Goal: Contribute content: Contribute content

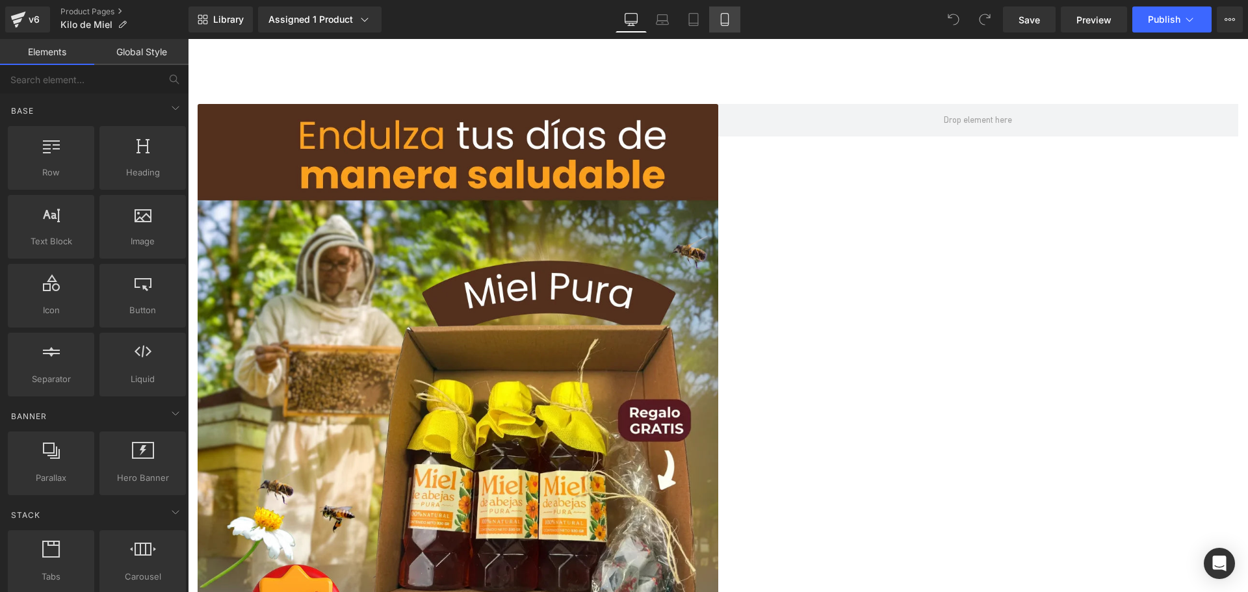
click at [724, 23] on icon at bounding box center [724, 23] width 7 height 0
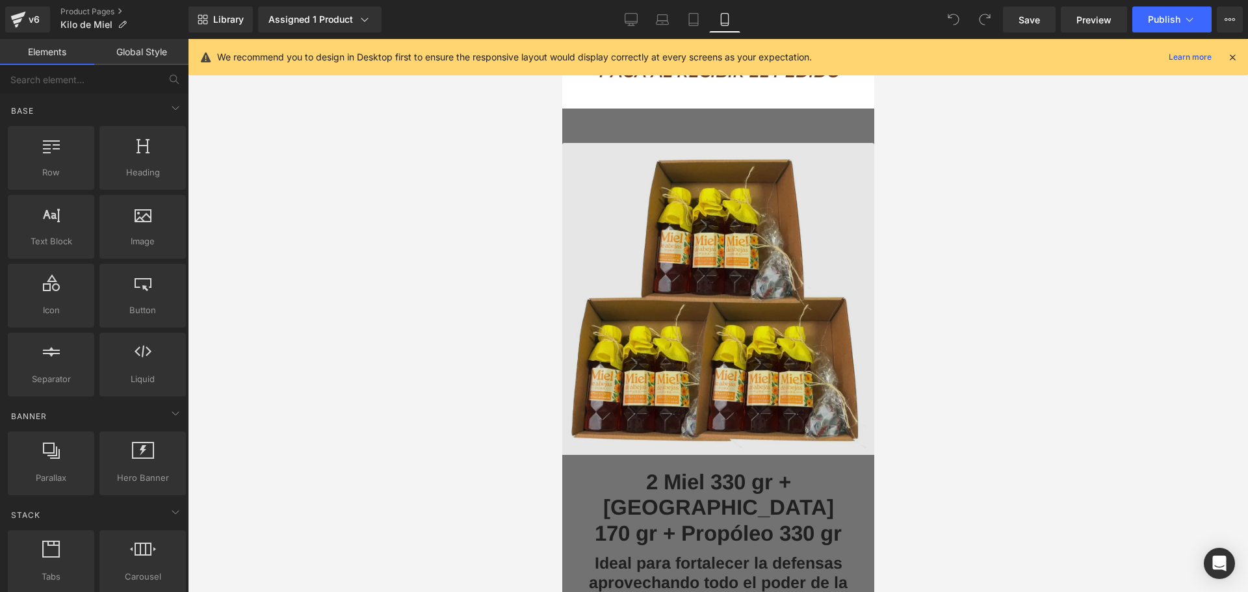
scroll to position [2990, 0]
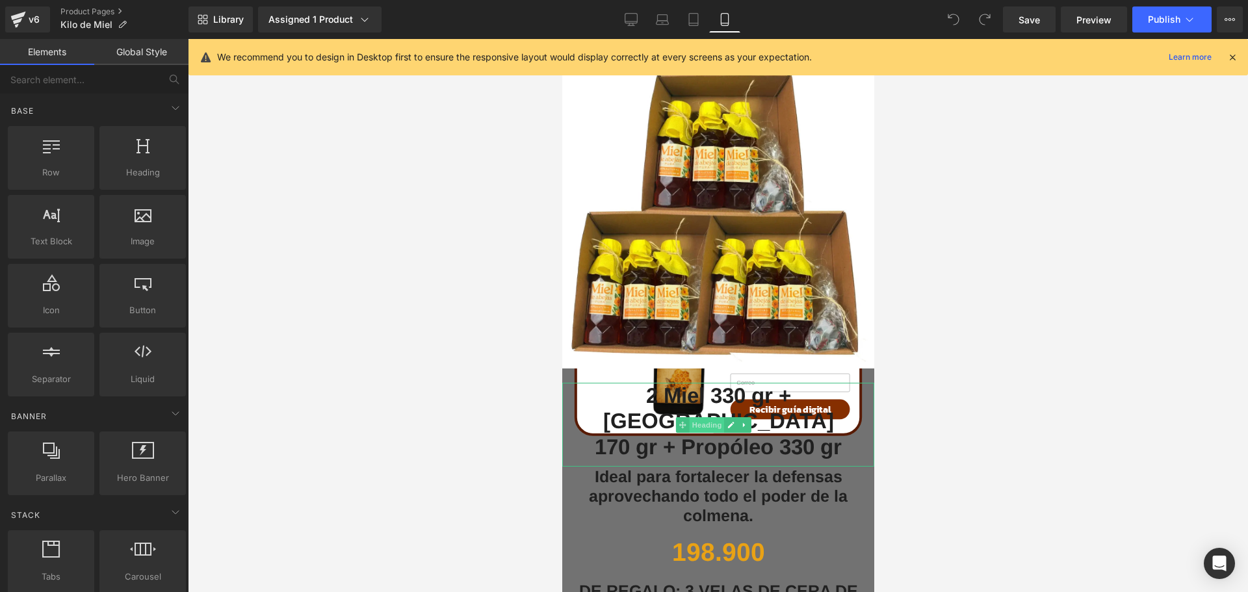
click at [713, 417] on span "Heading" at bounding box center [705, 425] width 35 height 16
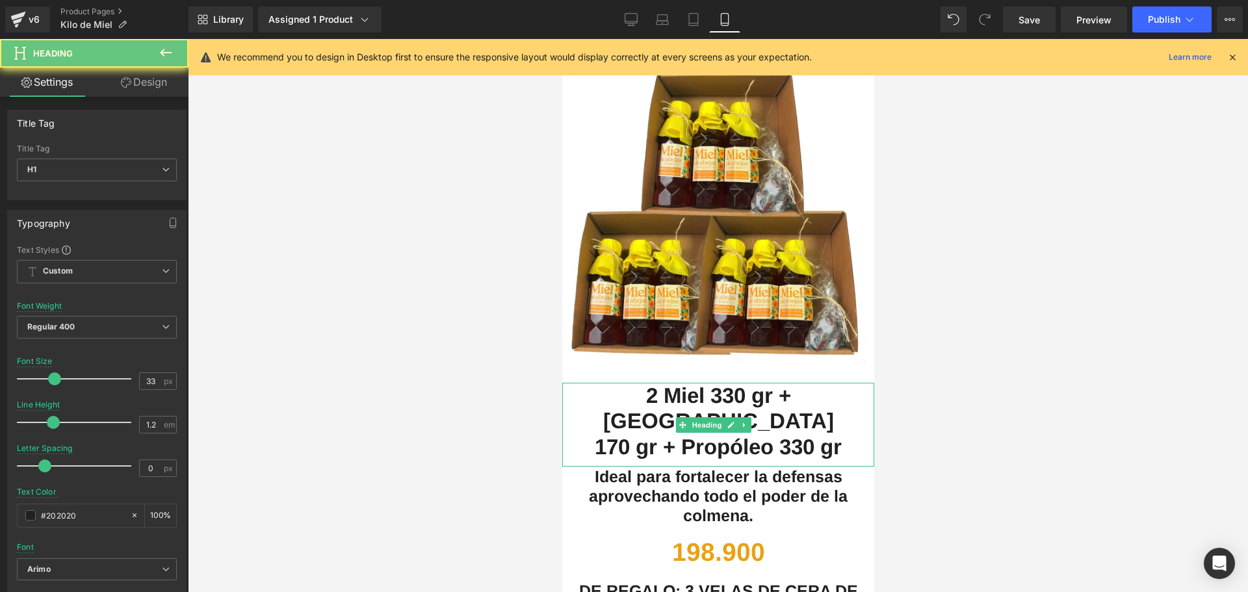
click at [657, 435] on span "170 gr + Propóleo 330 gr" at bounding box center [717, 447] width 247 height 24
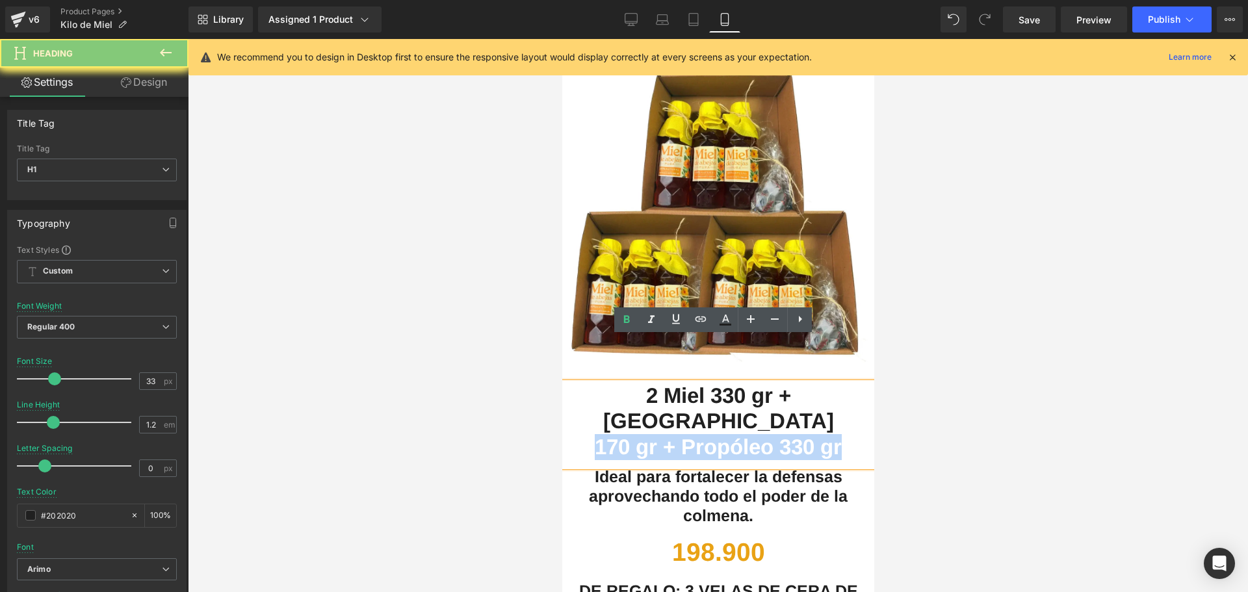
click at [656, 435] on span "170 gr + Propóleo 330 gr" at bounding box center [717, 447] width 247 height 24
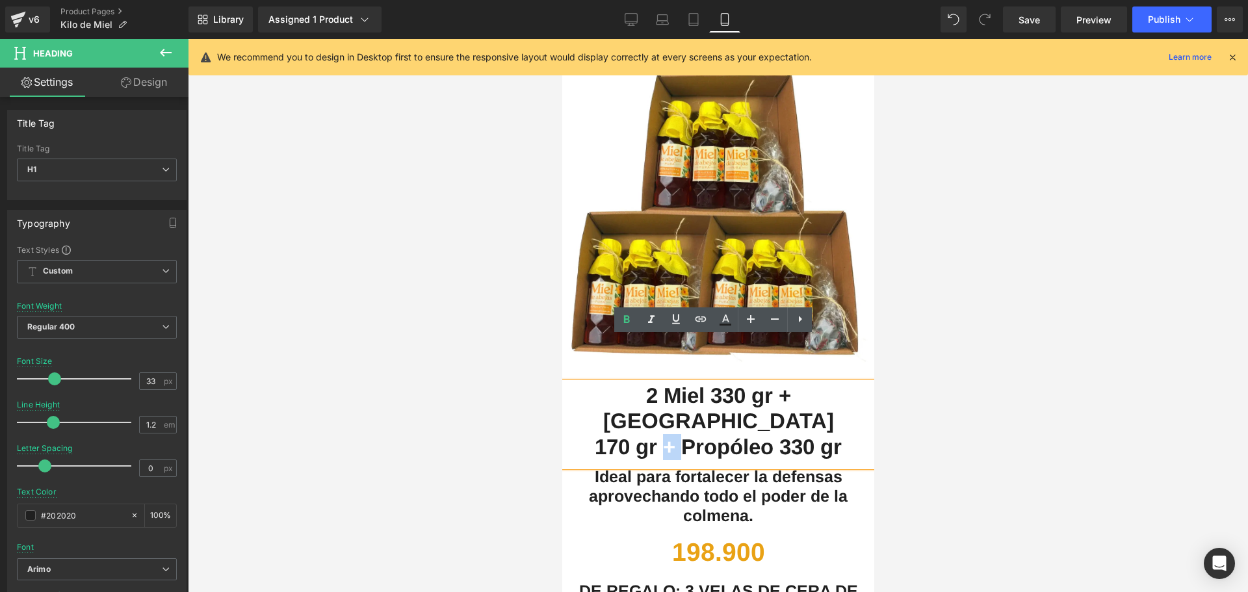
click at [656, 435] on span "170 gr + Propóleo 330 gr" at bounding box center [717, 447] width 247 height 24
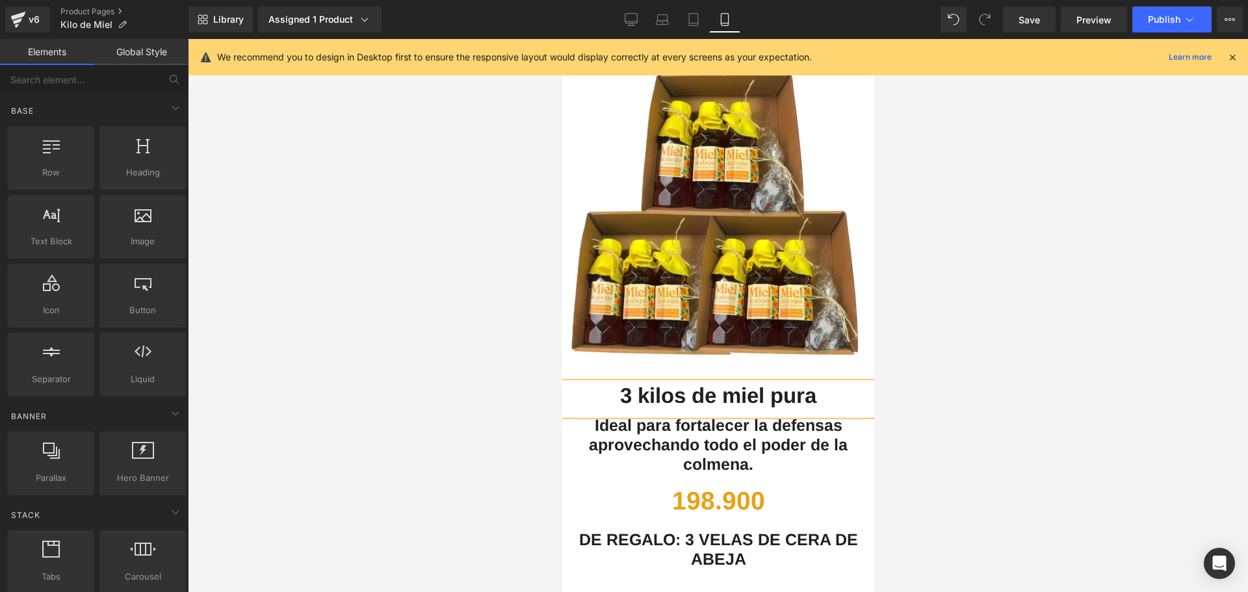
click at [955, 350] on div at bounding box center [718, 315] width 1060 height 553
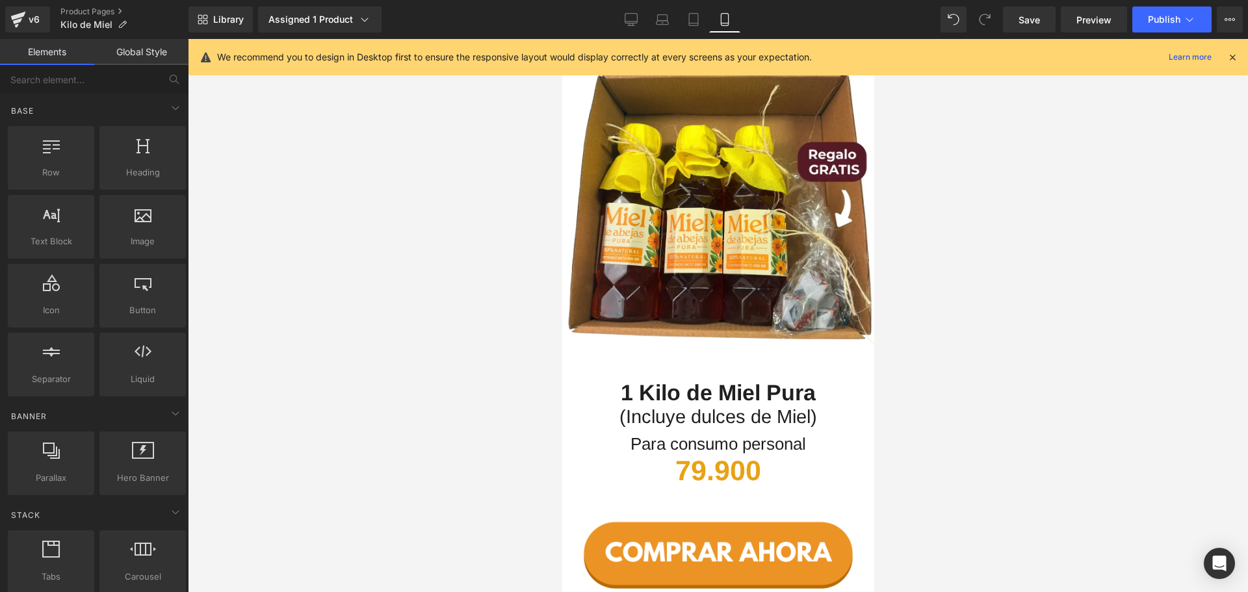
scroll to position [1690, 0]
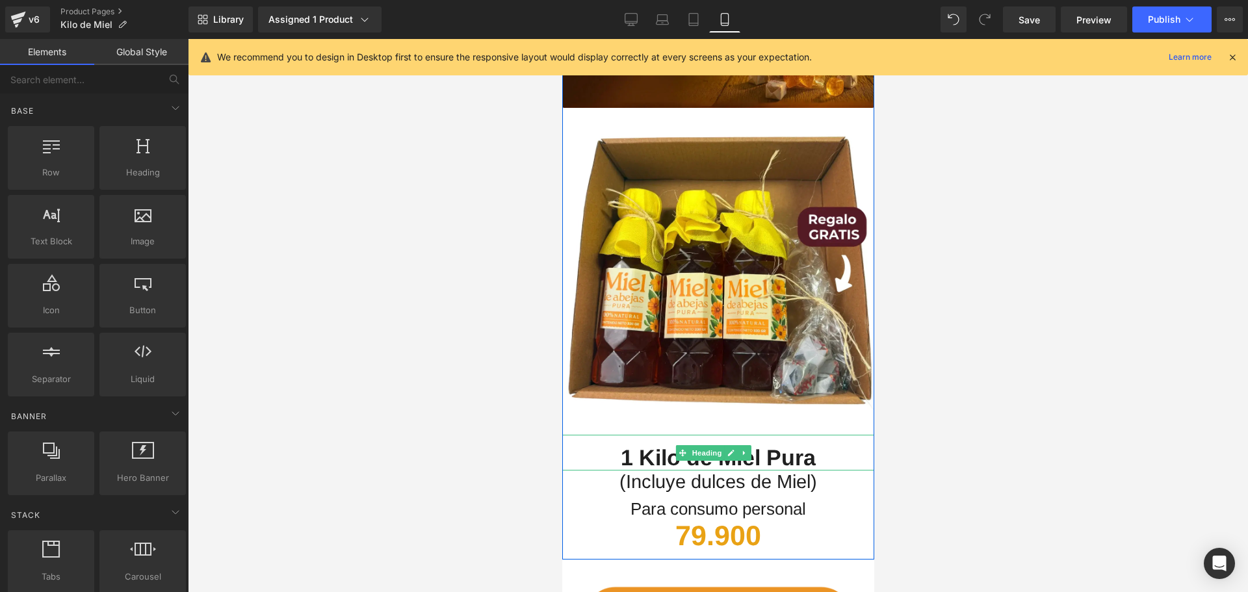
click at [801, 445] on span "1 Kilo de Miel Pura" at bounding box center [717, 457] width 195 height 25
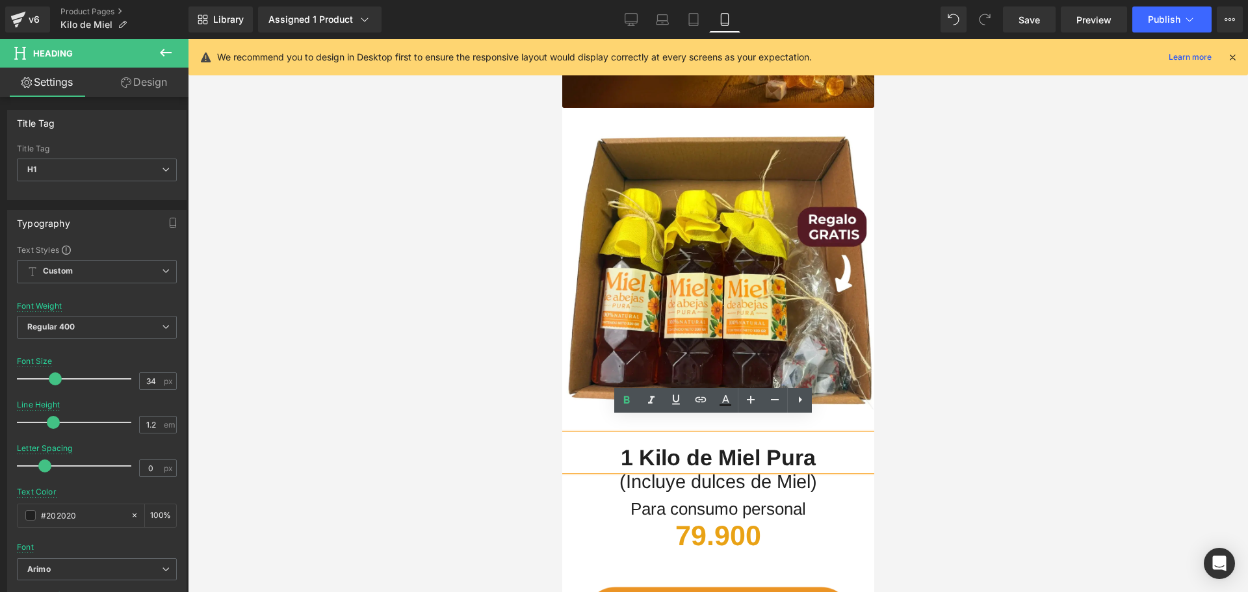
click at [765, 445] on span "1 Kilo de Miel Pura" at bounding box center [717, 457] width 195 height 25
click at [797, 445] on span "1 Kilo de Miel Pura" at bounding box center [717, 457] width 195 height 25
click at [817, 445] on h1 "1 Kilo de Miel Pura" at bounding box center [718, 458] width 312 height 27
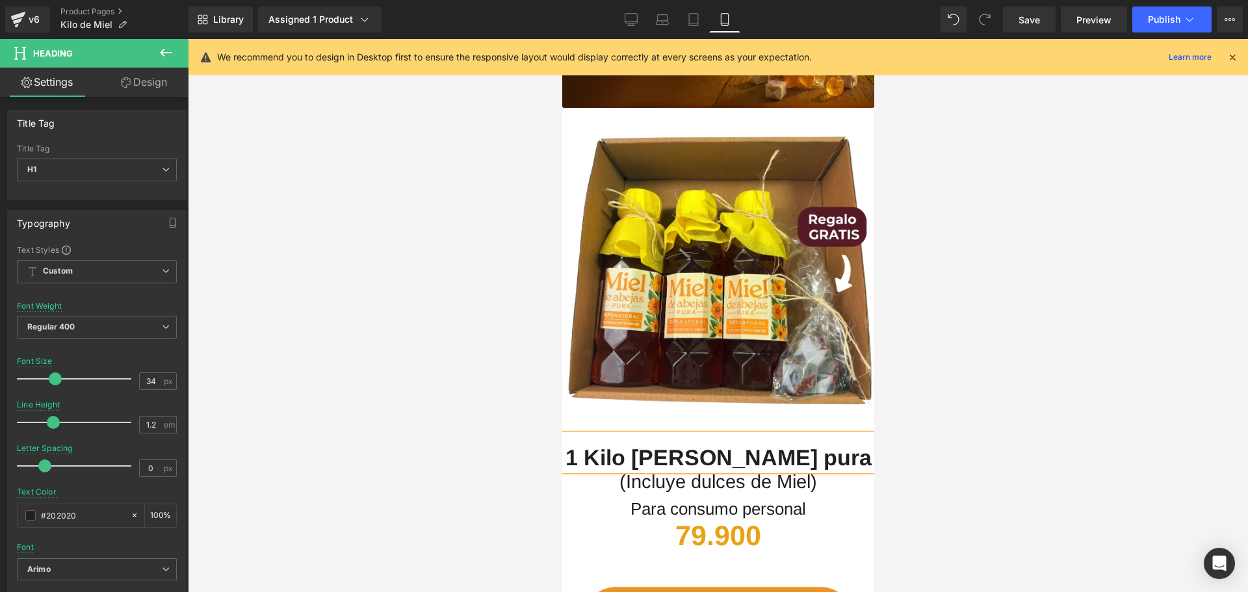
click at [787, 445] on span "1 Kilo [PERSON_NAME] pura" at bounding box center [718, 457] width 306 height 25
click at [921, 429] on div at bounding box center [718, 315] width 1060 height 553
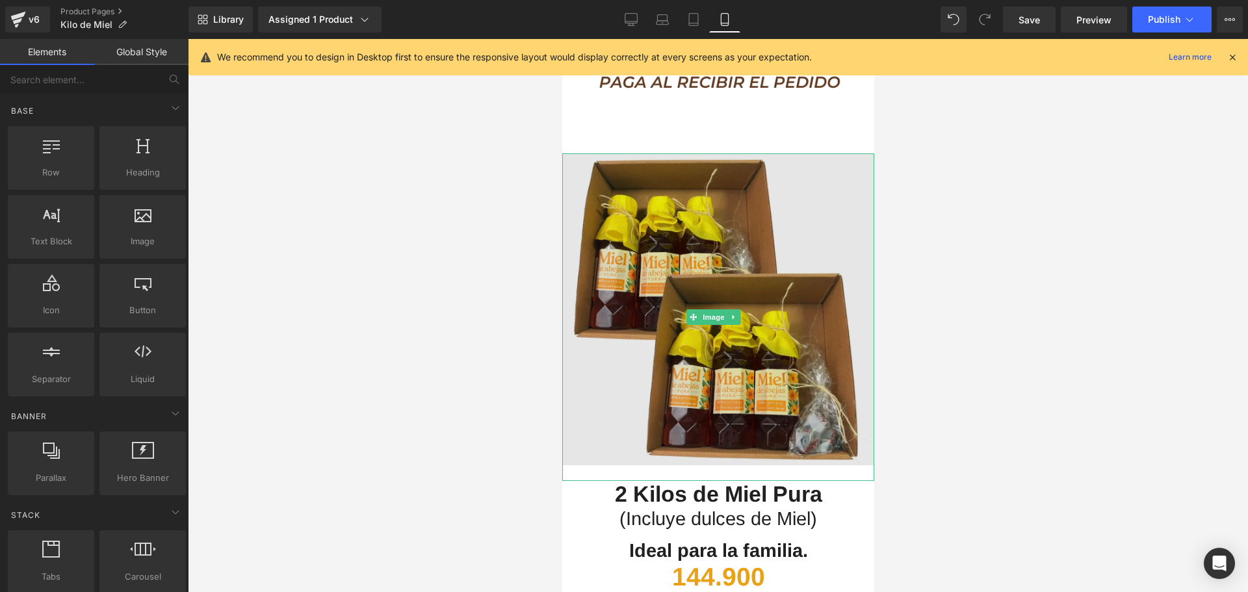
scroll to position [2340, 0]
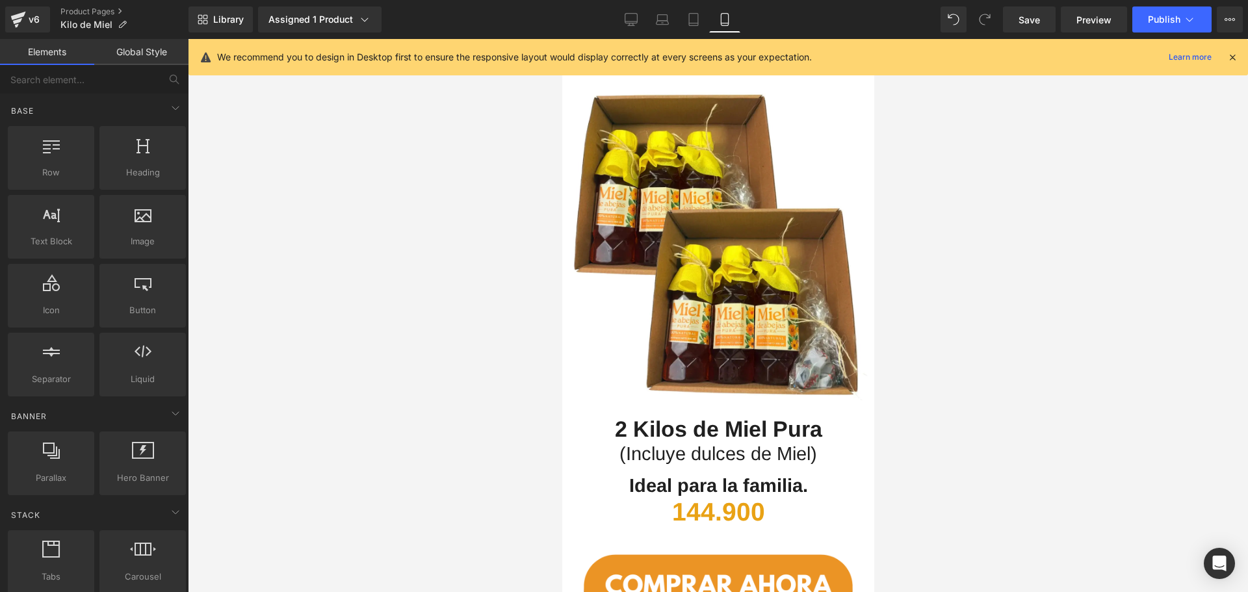
click at [664, 417] on span "2 Kilos de Miel Pura" at bounding box center [717, 429] width 207 height 25
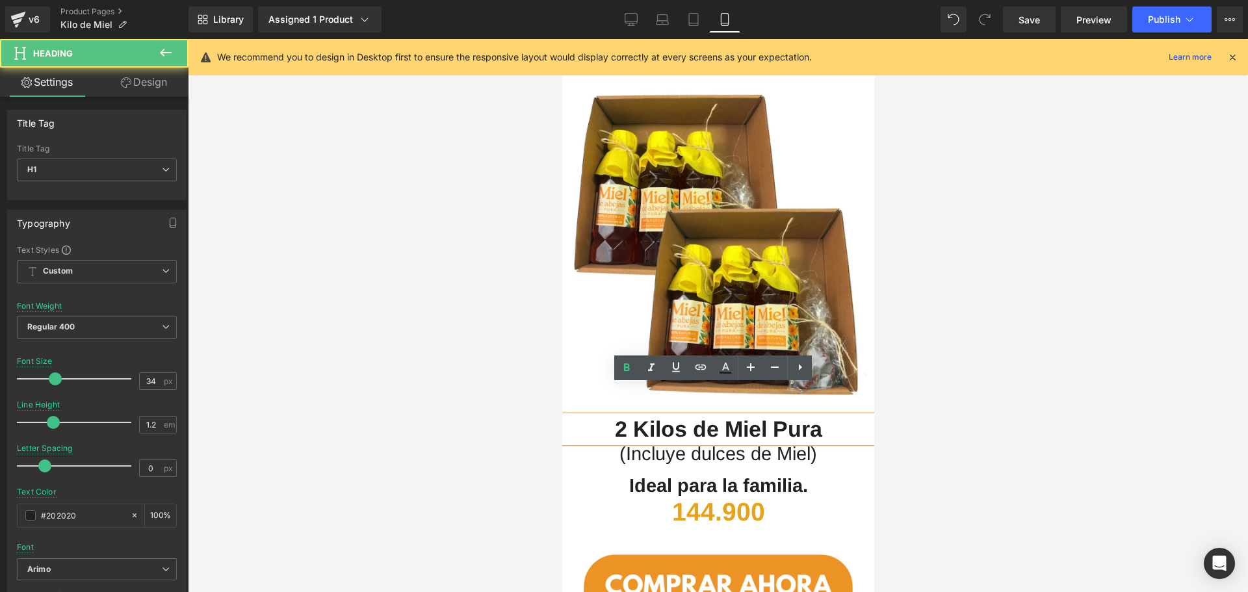
click at [821, 416] on h1 "2 Kilos de Miel Pura" at bounding box center [718, 429] width 312 height 27
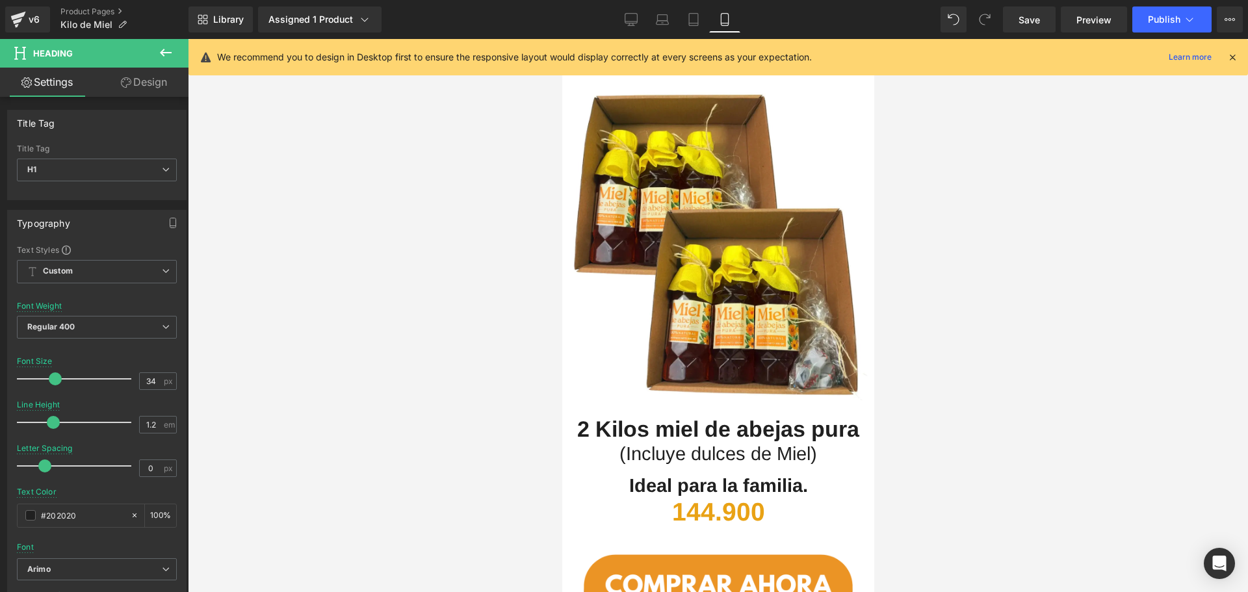
click at [950, 404] on div at bounding box center [718, 315] width 1060 height 553
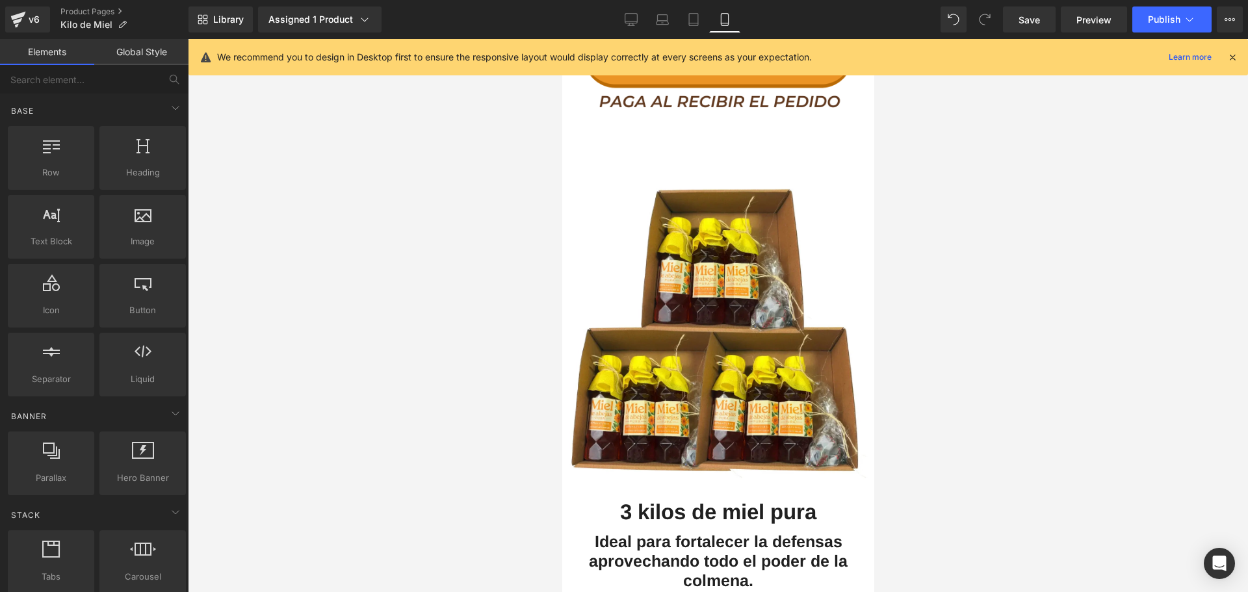
scroll to position [2990, 0]
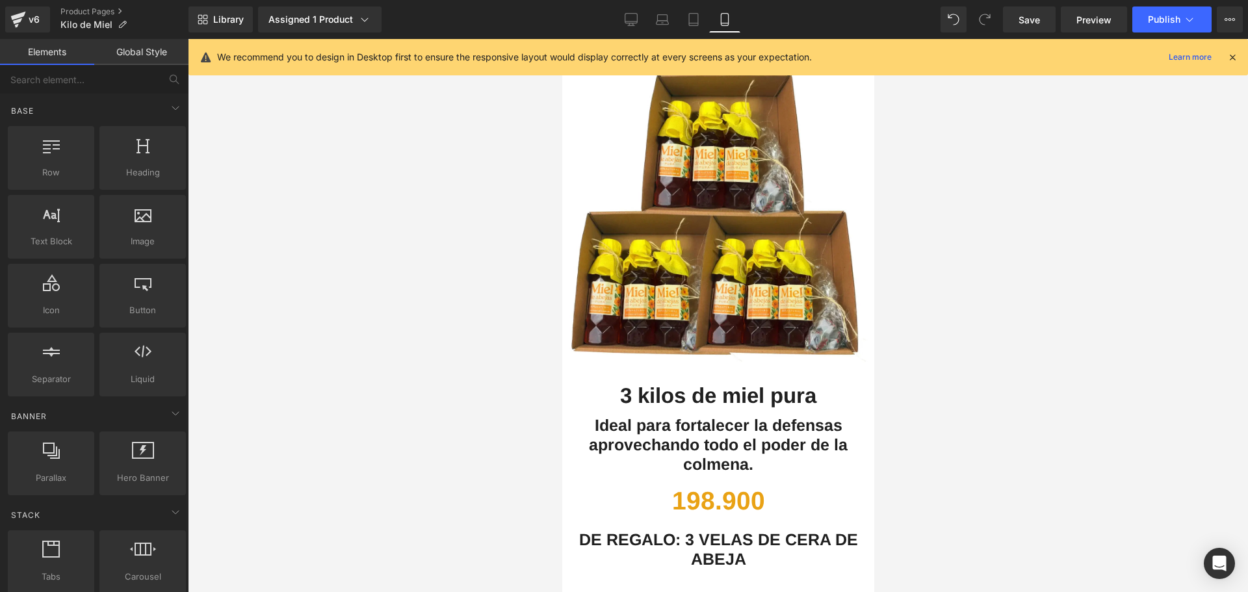
click at [697, 391] on li "Heading" at bounding box center [699, 399] width 49 height 16
click at [827, 383] on h1 "3 kilos de miel pura" at bounding box center [718, 396] width 312 height 26
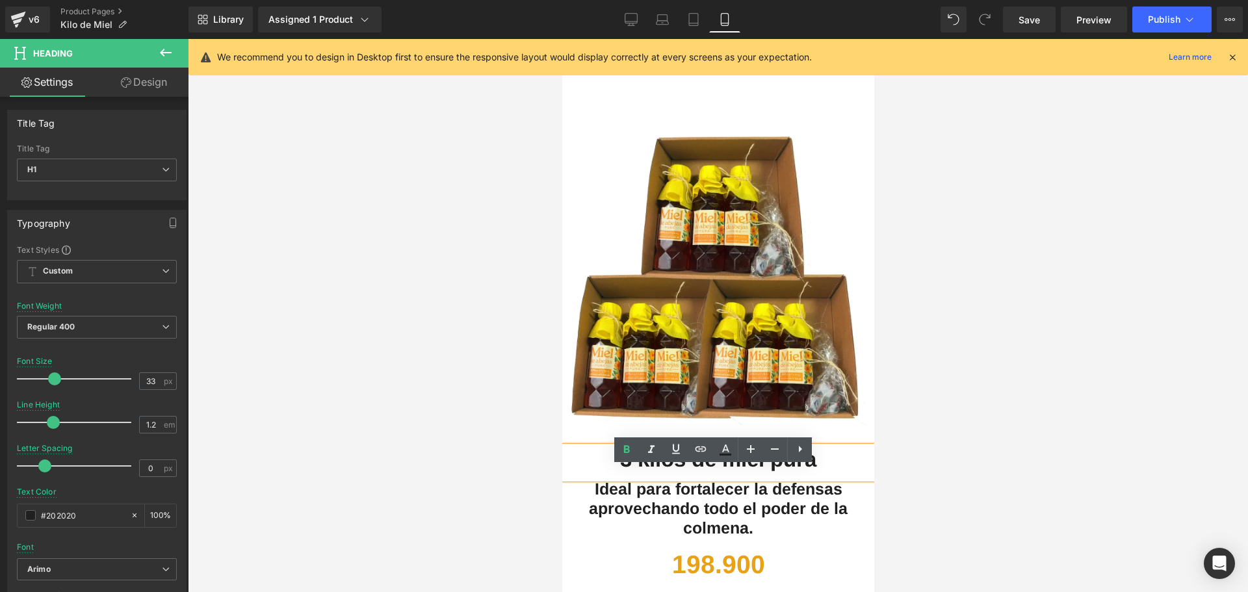
scroll to position [3055, 0]
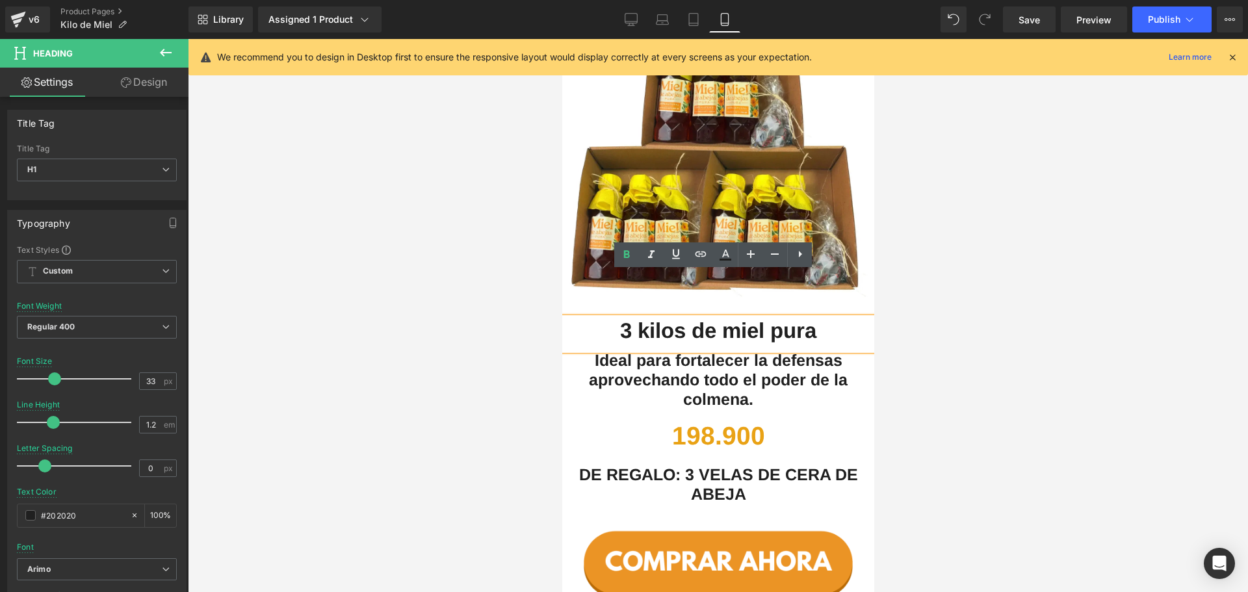
click at [642, 318] on b "3 kilos de miel pura" at bounding box center [717, 330] width 196 height 24
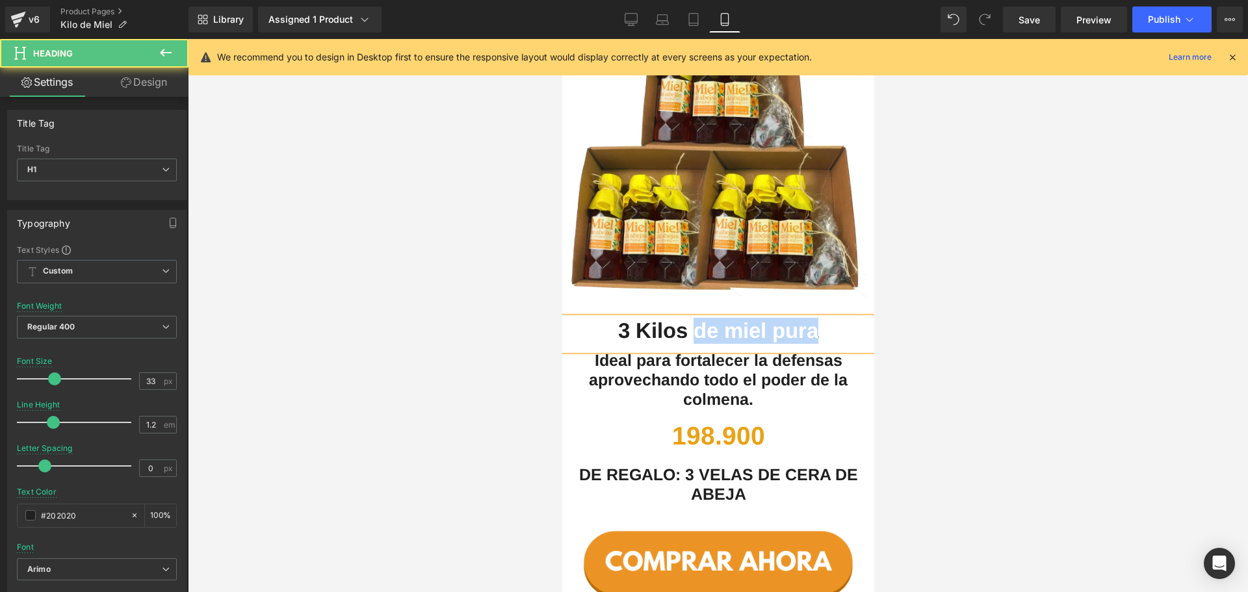
drag, startPoint x: 818, startPoint y: 283, endPoint x: 685, endPoint y: 274, distance: 133.6
click at [685, 318] on h1 "3 Kilos de miel pura" at bounding box center [718, 331] width 312 height 26
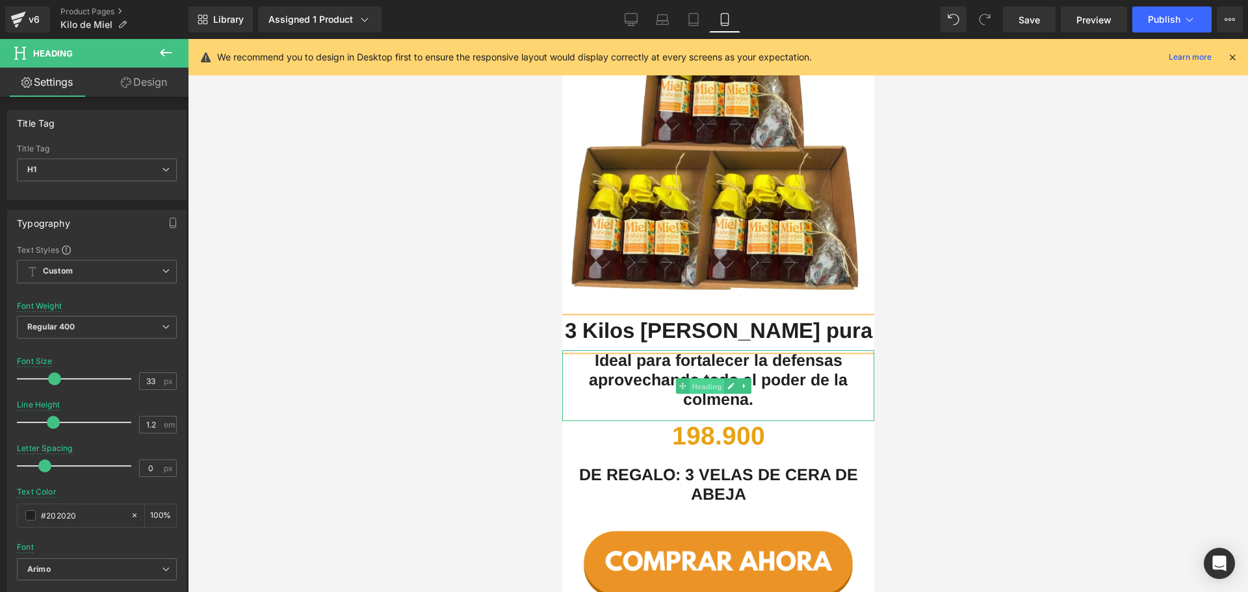
click at [719, 379] on span "Heading" at bounding box center [705, 387] width 35 height 16
click at [766, 350] on h1 "Ideal para fortalecer la defensas aprovechando todo el poder de la colmena." at bounding box center [718, 379] width 312 height 58
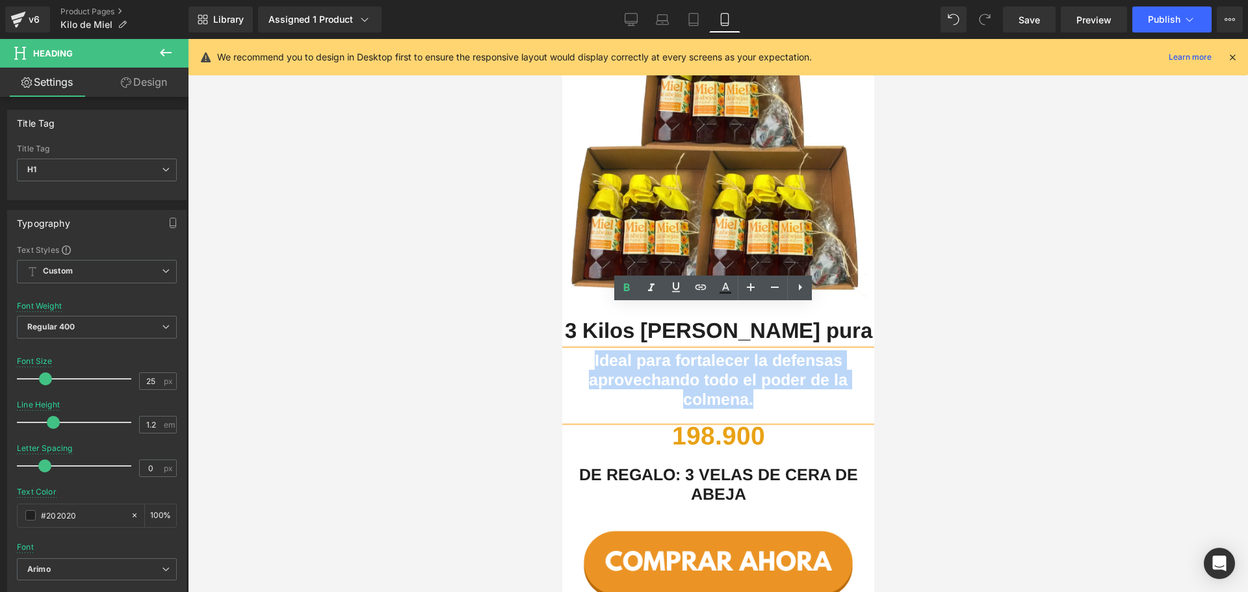
drag, startPoint x: 755, startPoint y: 352, endPoint x: 586, endPoint y: 308, distance: 174.0
click at [586, 350] on h1 "Ideal para fortalecer la defensas aprovechando todo el poder de la colmena." at bounding box center [718, 379] width 312 height 58
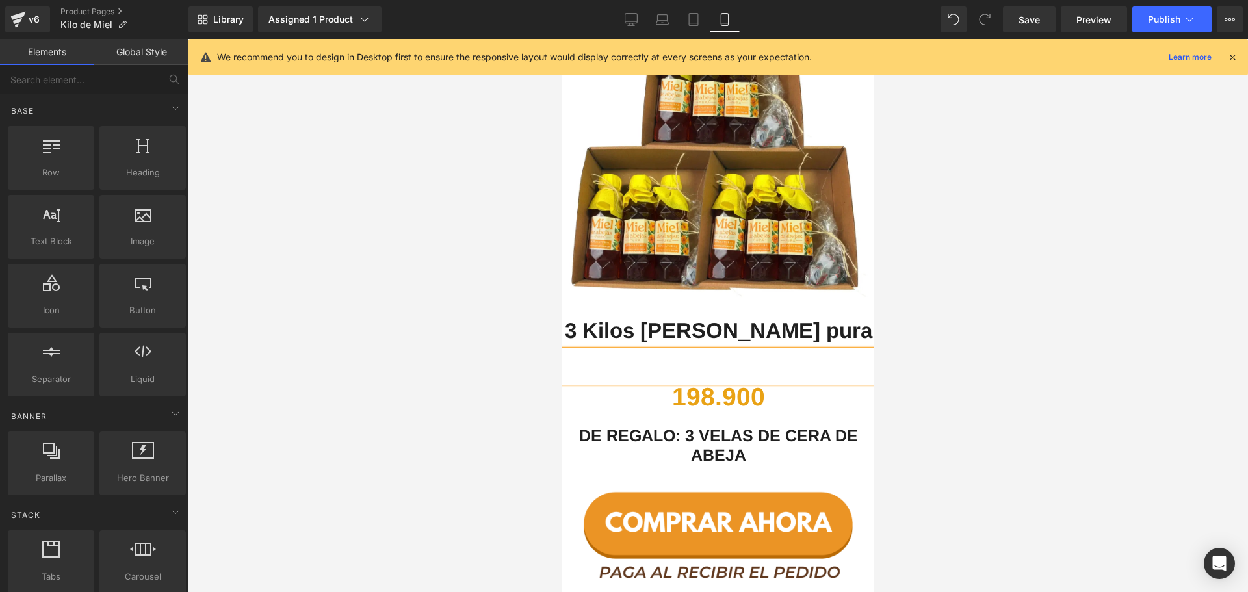
click at [950, 331] on div at bounding box center [718, 315] width 1060 height 553
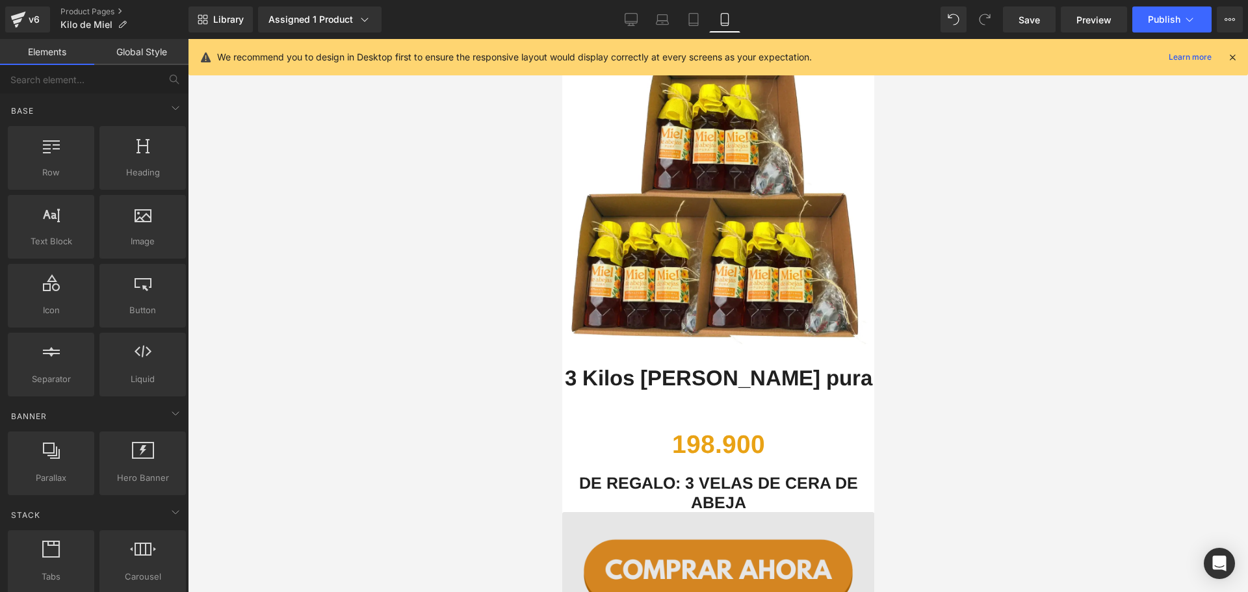
scroll to position [3120, 0]
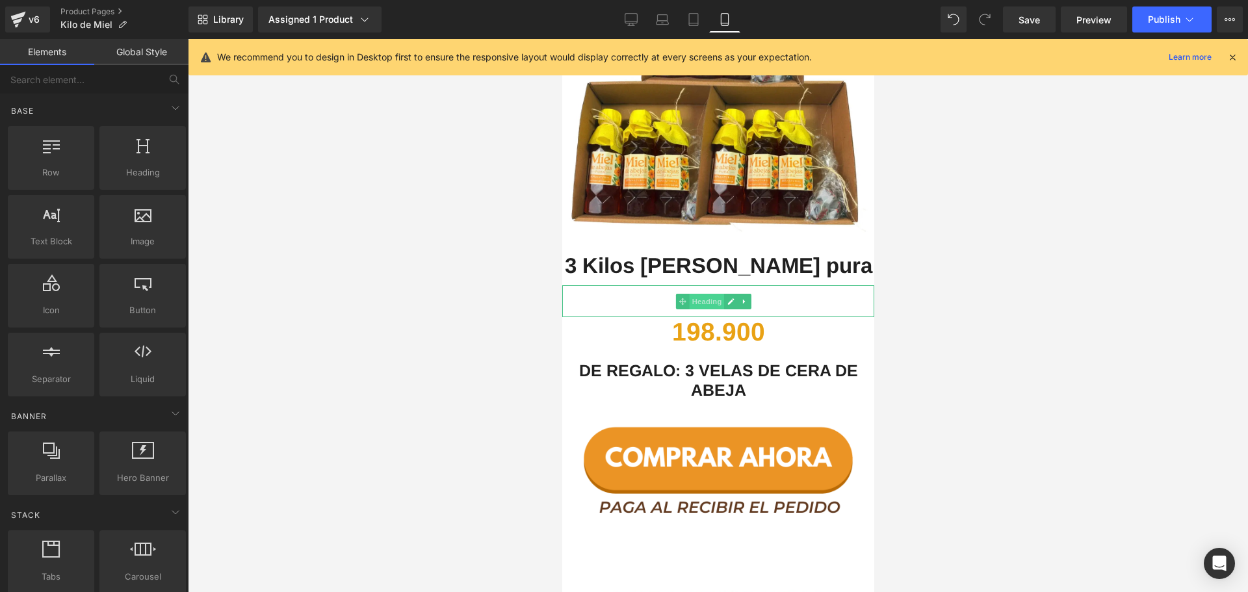
click at [703, 294] on span "Heading" at bounding box center [705, 302] width 35 height 16
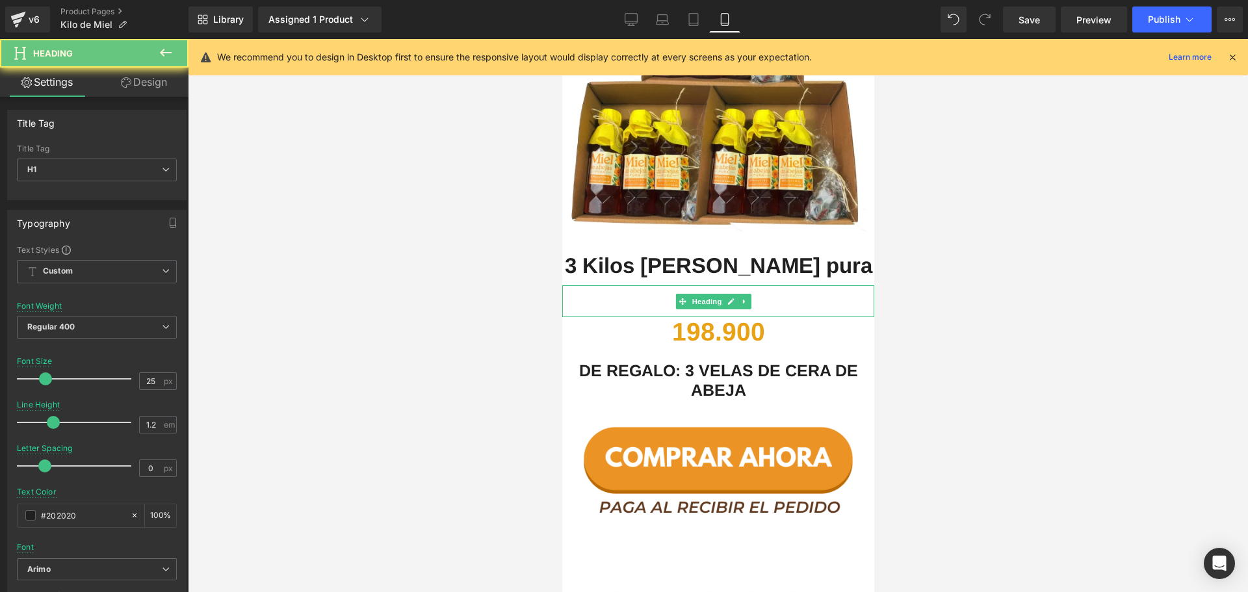
click at [783, 285] on h1 at bounding box center [718, 294] width 312 height 19
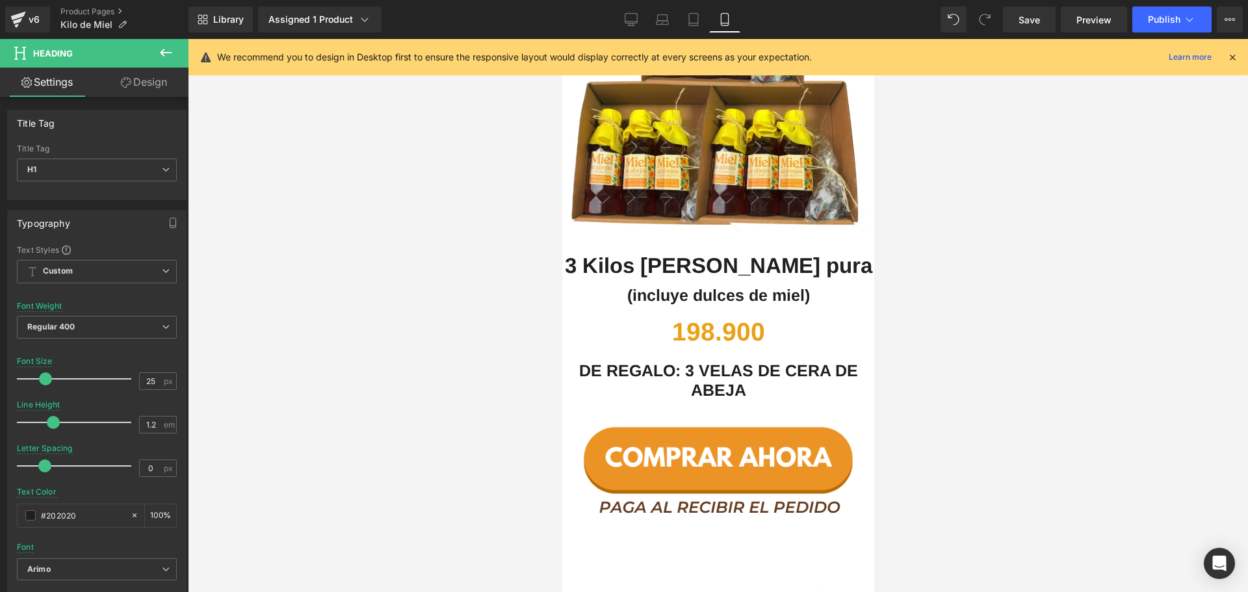
click at [1005, 275] on div at bounding box center [718, 315] width 1060 height 553
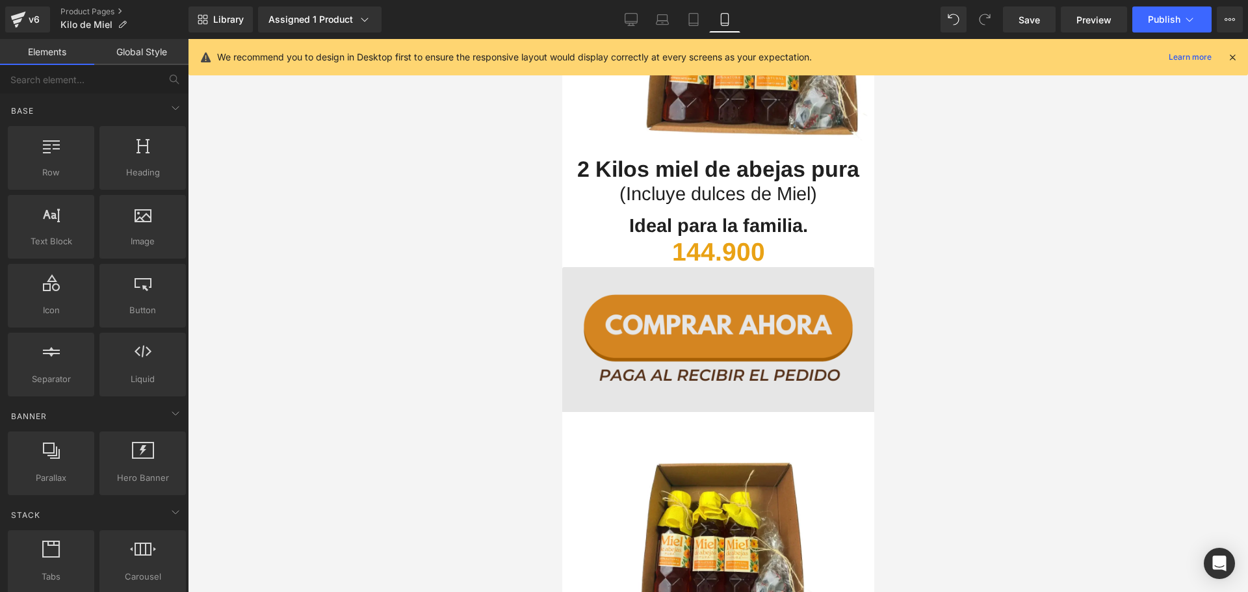
scroll to position [2405, 0]
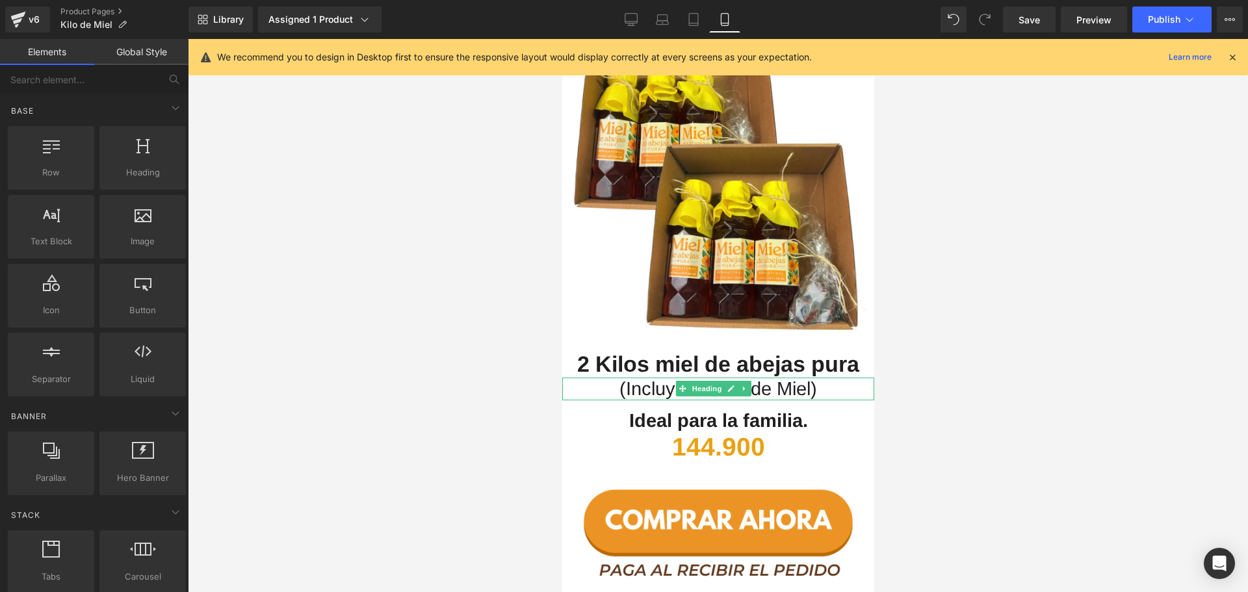
click at [794, 378] on h1 "(Incluye dulces de Miel)" at bounding box center [718, 389] width 312 height 23
click at [1032, 359] on div at bounding box center [718, 315] width 1060 height 553
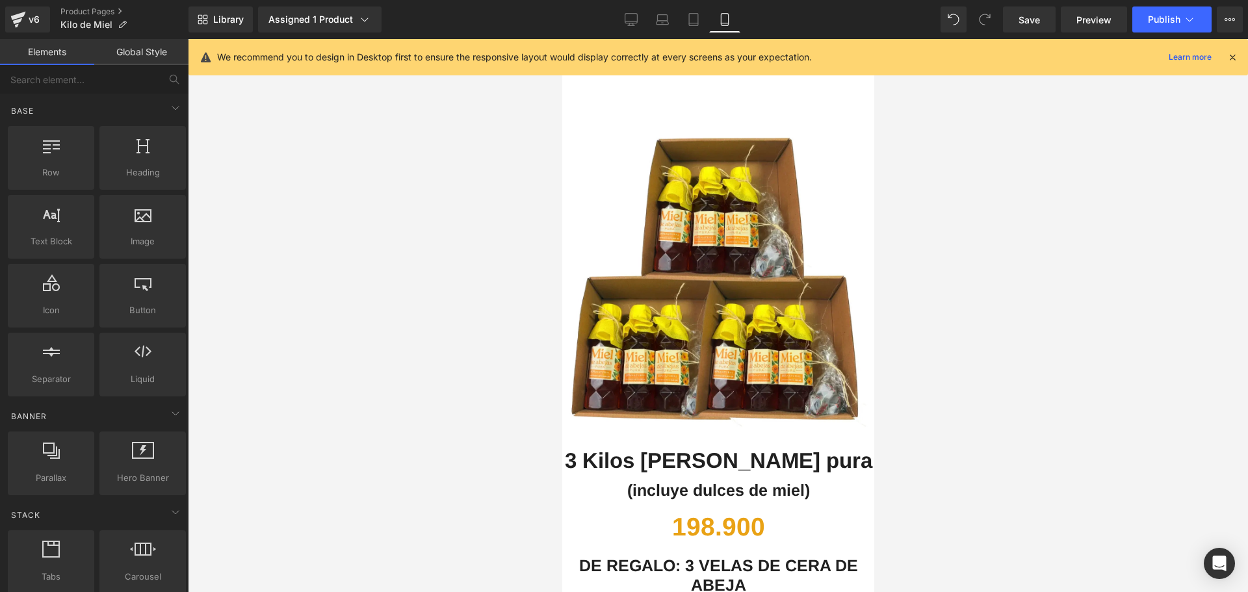
scroll to position [3055, 0]
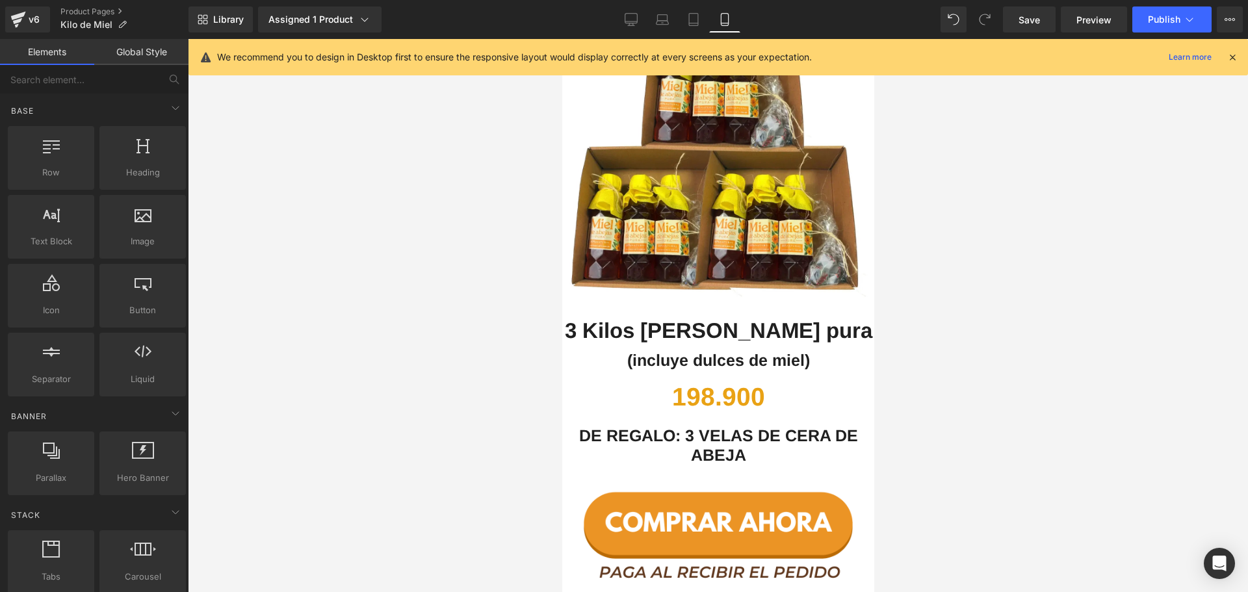
drag, startPoint x: 1093, startPoint y: 413, endPoint x: 917, endPoint y: 400, distance: 175.9
click at [1092, 413] on div at bounding box center [718, 315] width 1060 height 553
click at [770, 351] on b "(incluye dulces de miel)" at bounding box center [718, 360] width 183 height 18
click at [987, 285] on div at bounding box center [718, 315] width 1060 height 553
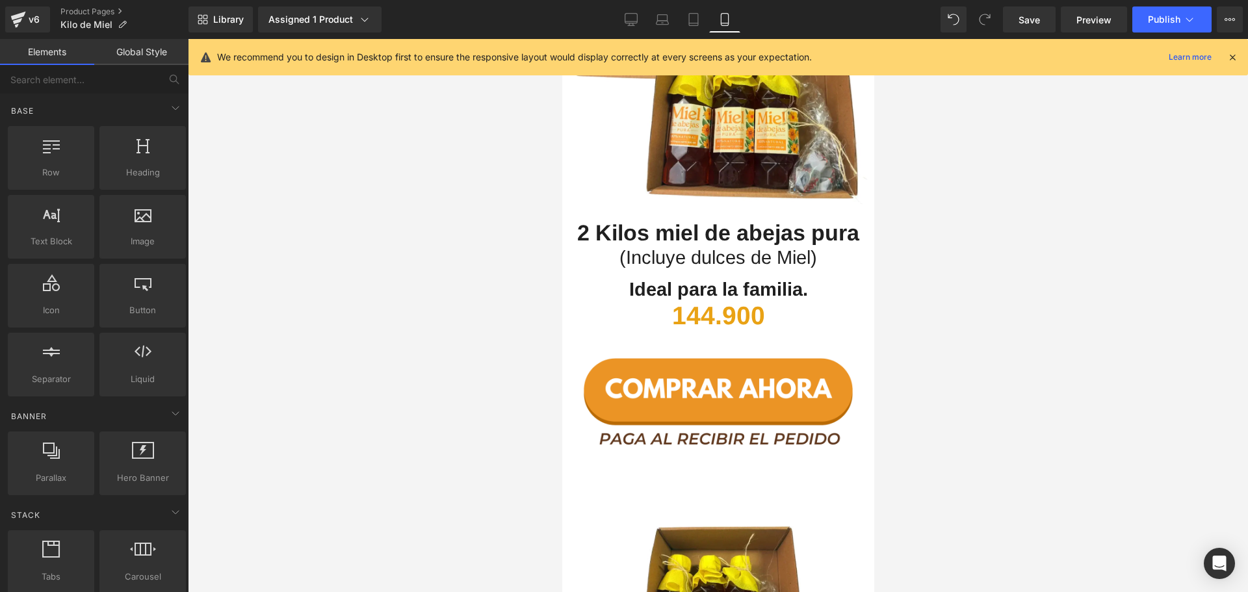
scroll to position [2535, 0]
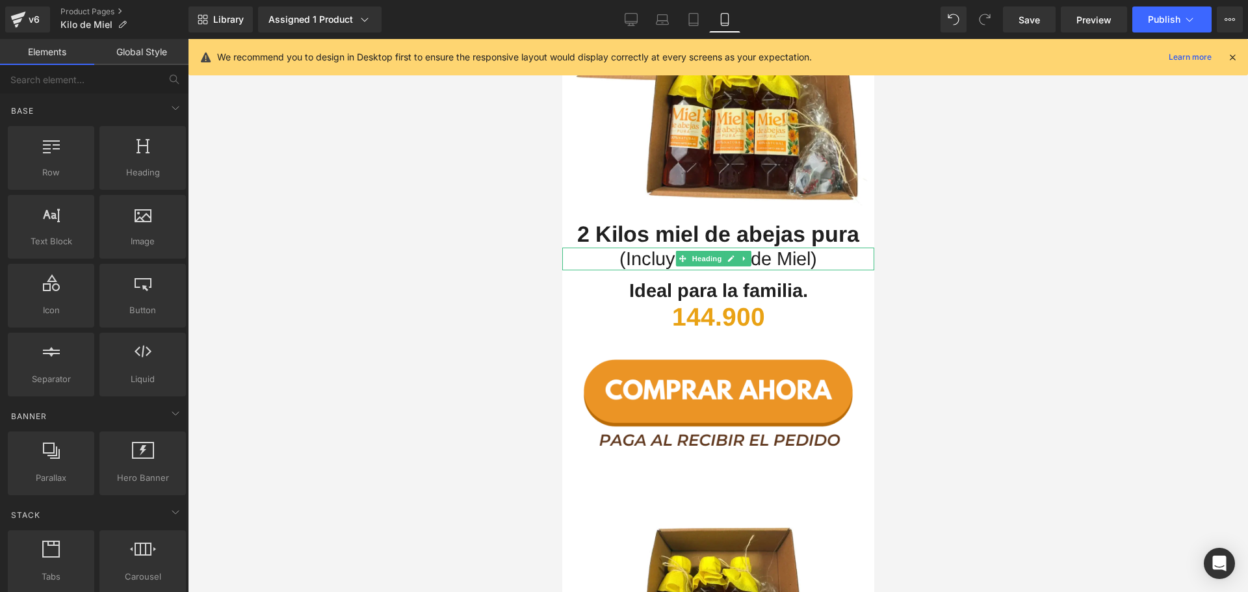
click at [753, 248] on h1 "(Incluye dulces de Miel)" at bounding box center [718, 259] width 312 height 23
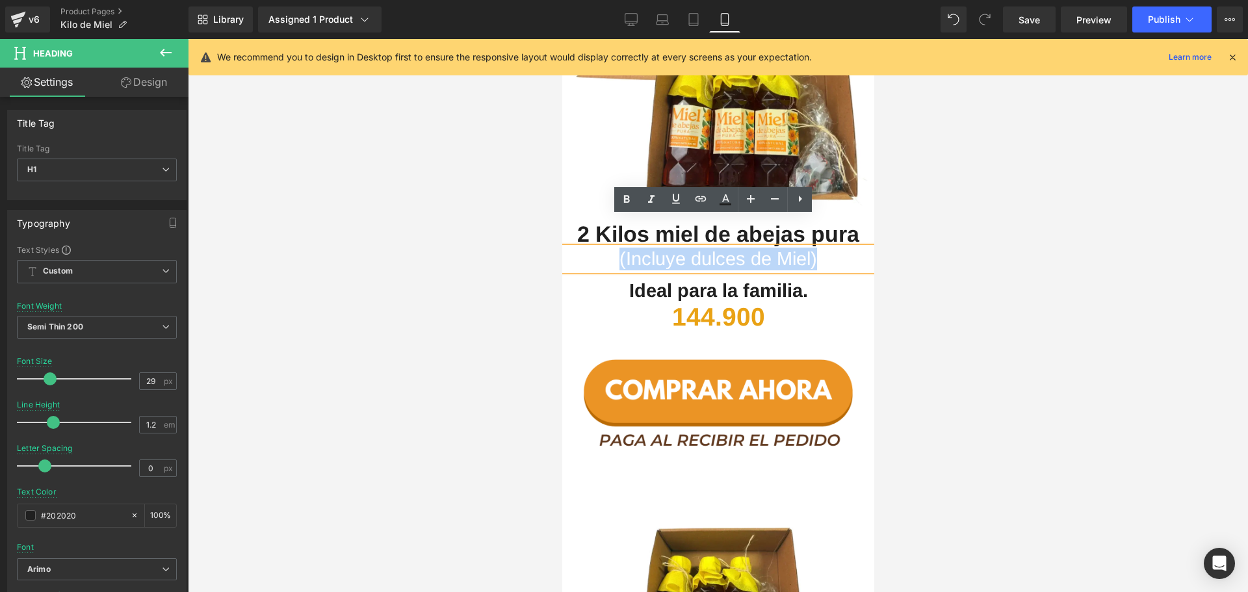
drag, startPoint x: 822, startPoint y: 227, endPoint x: 610, endPoint y: 221, distance: 211.3
click at [610, 248] on h1 "(Incluye dulces de Miel)" at bounding box center [718, 259] width 312 height 23
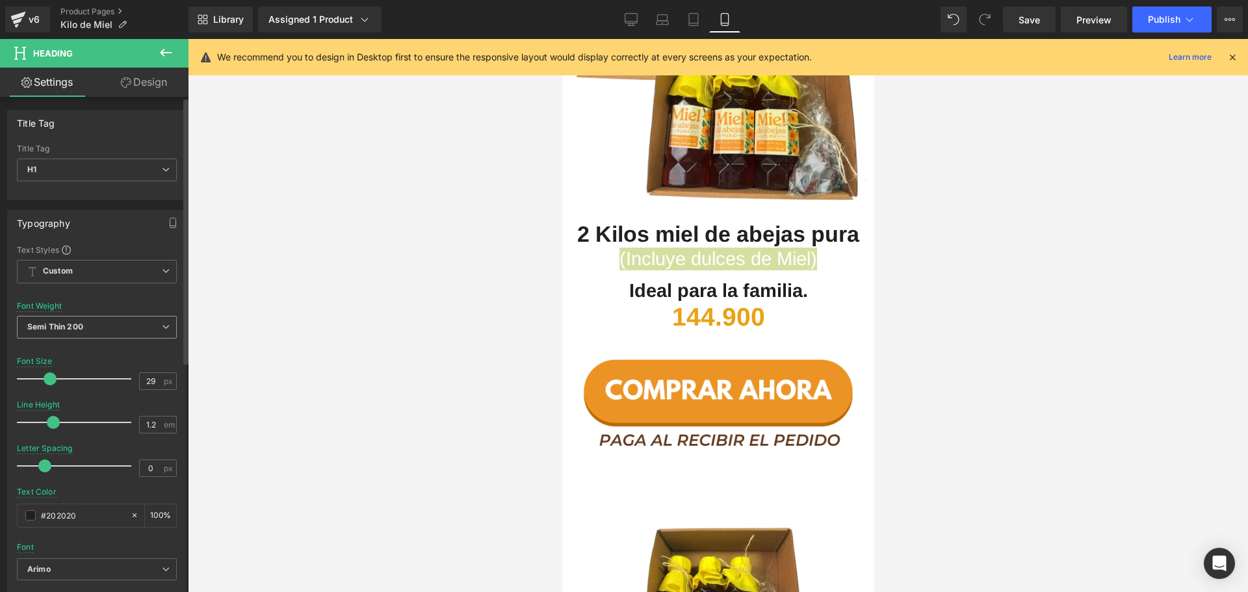
click at [155, 328] on span "Semi Thin 200" at bounding box center [97, 327] width 160 height 23
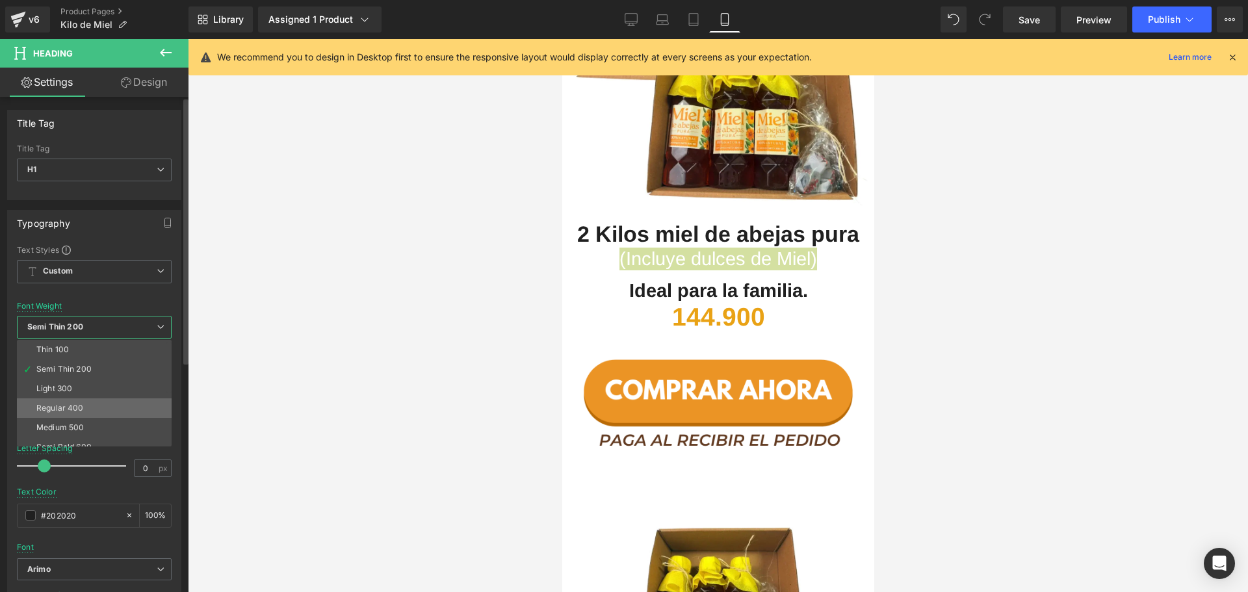
click at [75, 405] on div "Regular 400" at bounding box center [59, 408] width 47 height 9
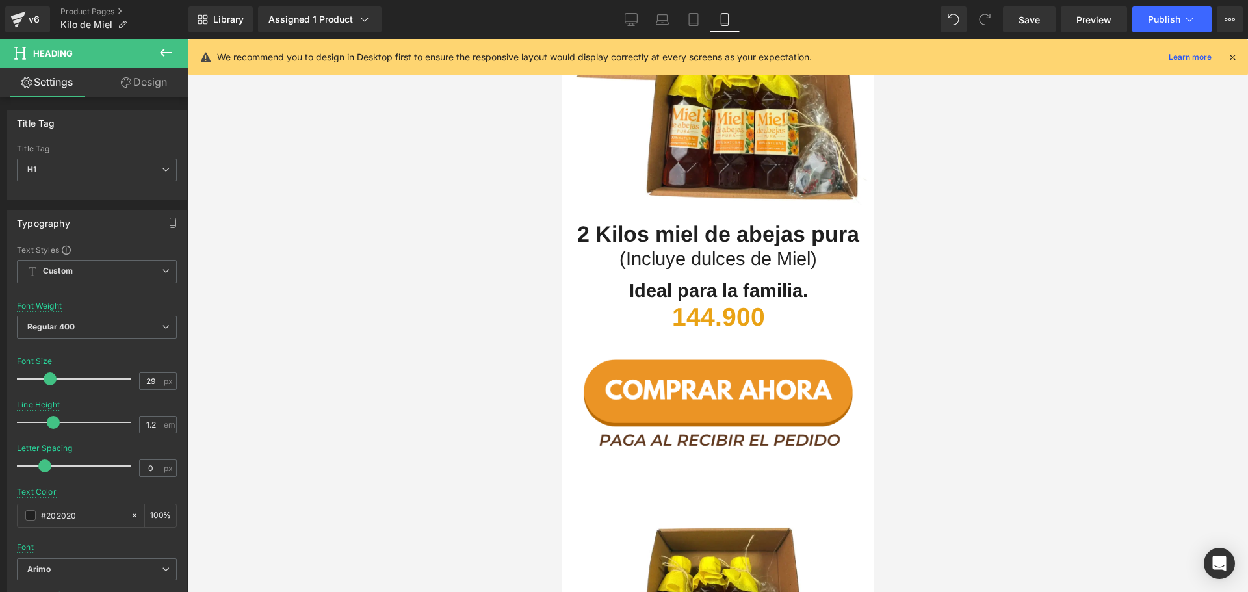
click at [926, 363] on div at bounding box center [718, 315] width 1060 height 553
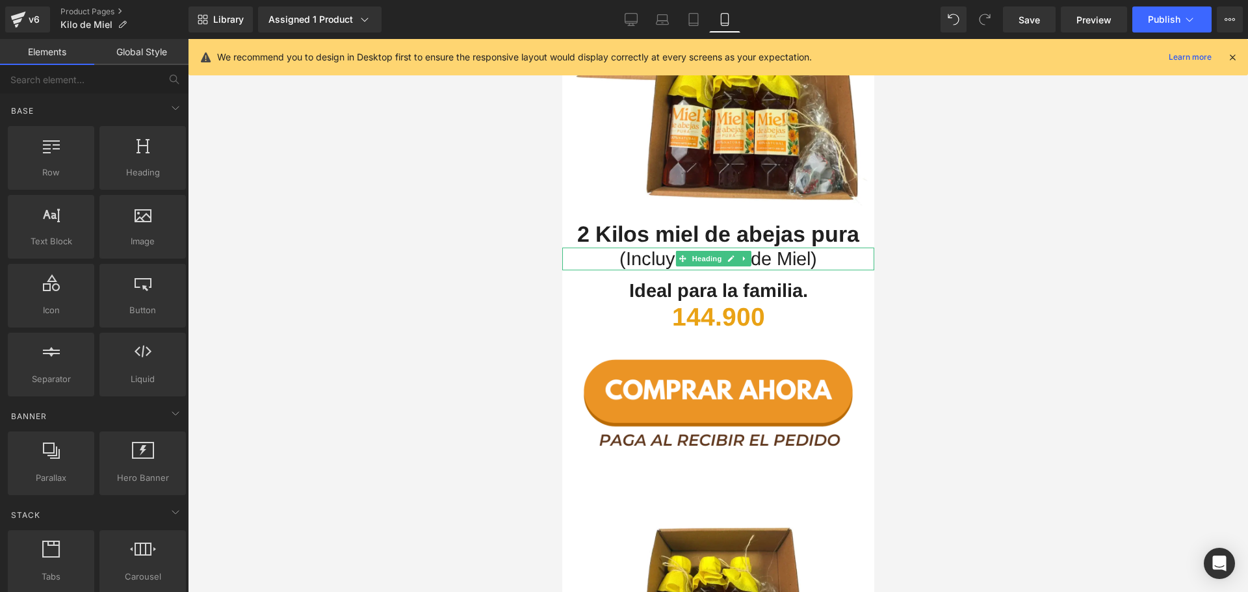
click at [719, 251] on li "Heading" at bounding box center [699, 259] width 49 height 16
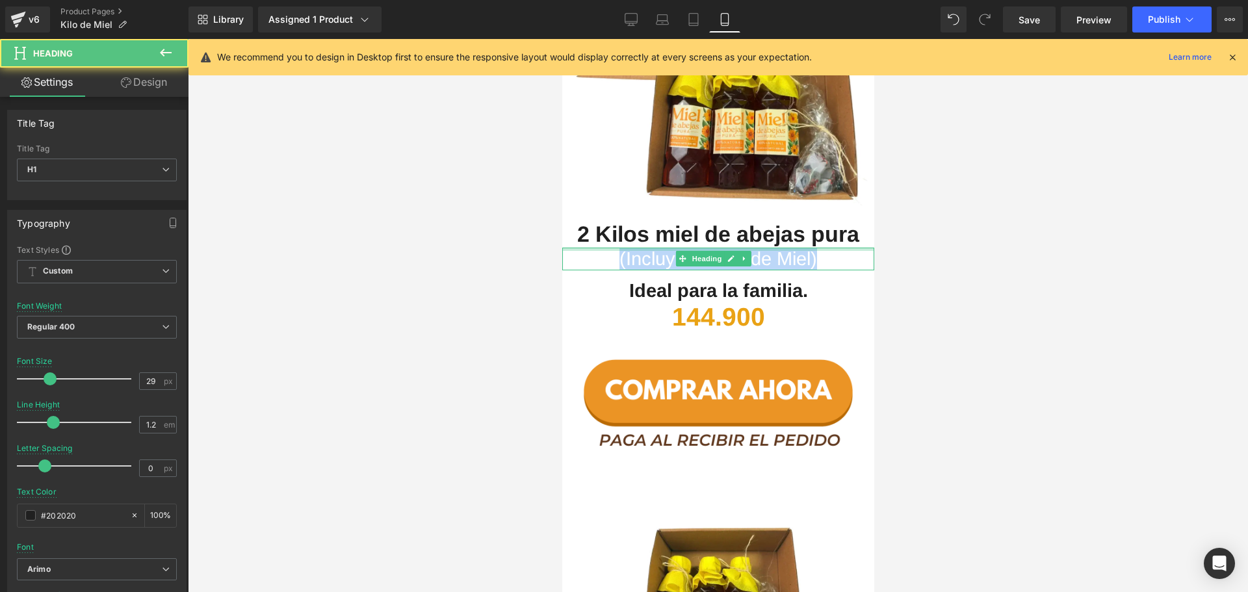
drag, startPoint x: 816, startPoint y: 226, endPoint x: 604, endPoint y: 216, distance: 212.1
click at [604, 248] on div "(Incluye dulces de Miel) Heading" at bounding box center [718, 259] width 312 height 23
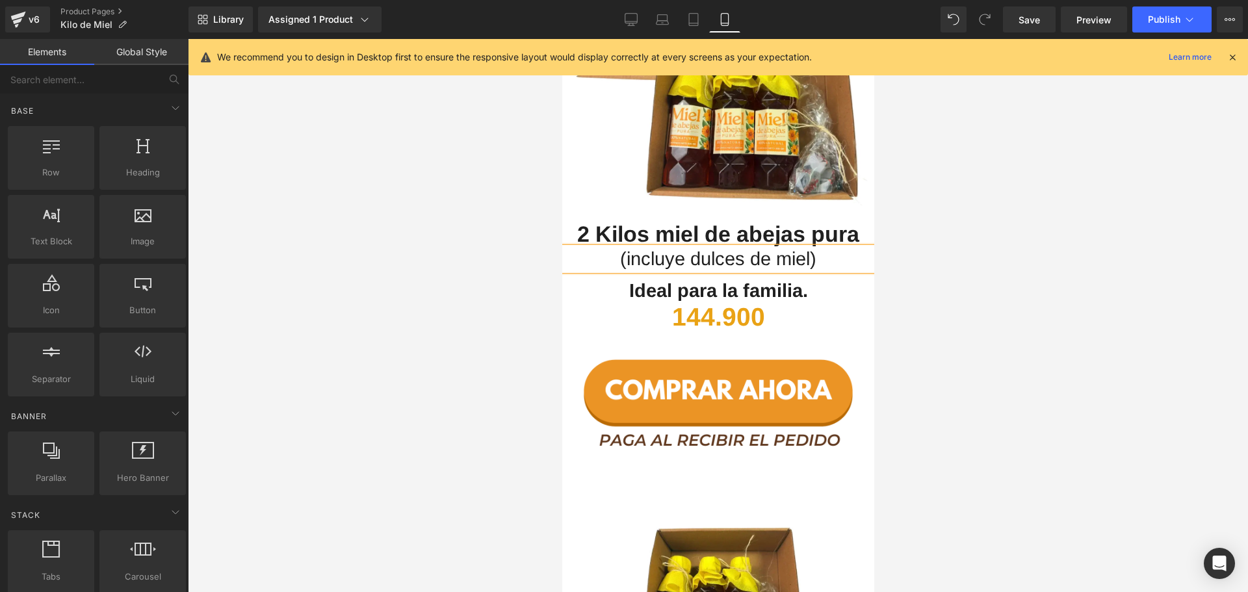
drag, startPoint x: 1050, startPoint y: 274, endPoint x: 959, endPoint y: 298, distance: 94.1
click at [1049, 274] on div at bounding box center [718, 315] width 1060 height 553
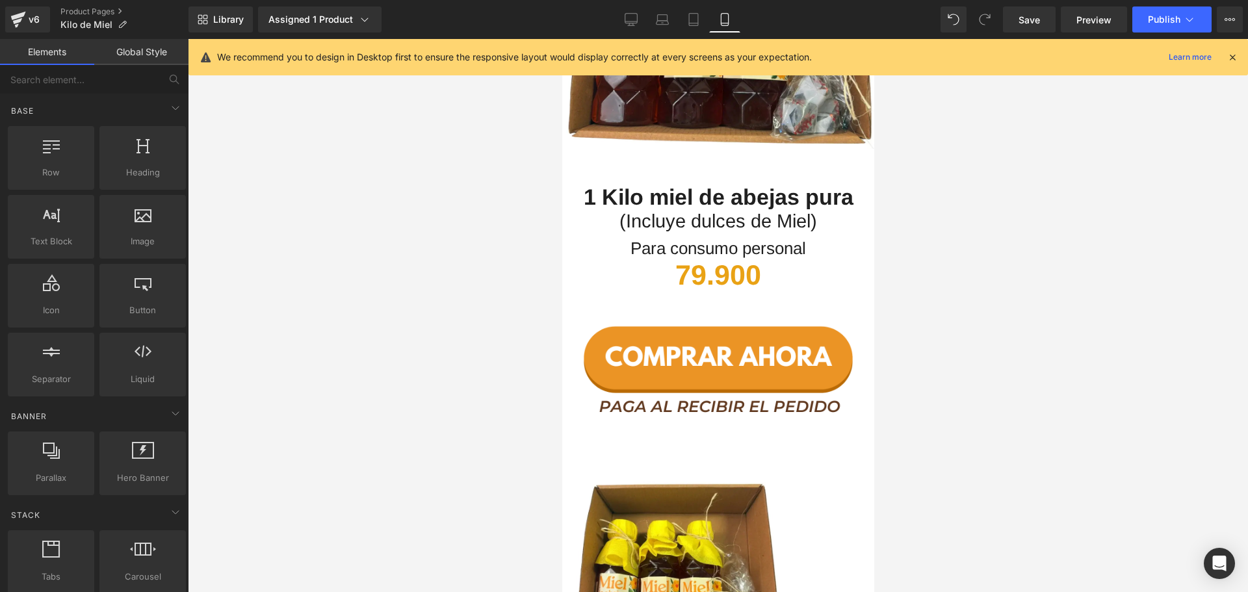
scroll to position [1950, 0]
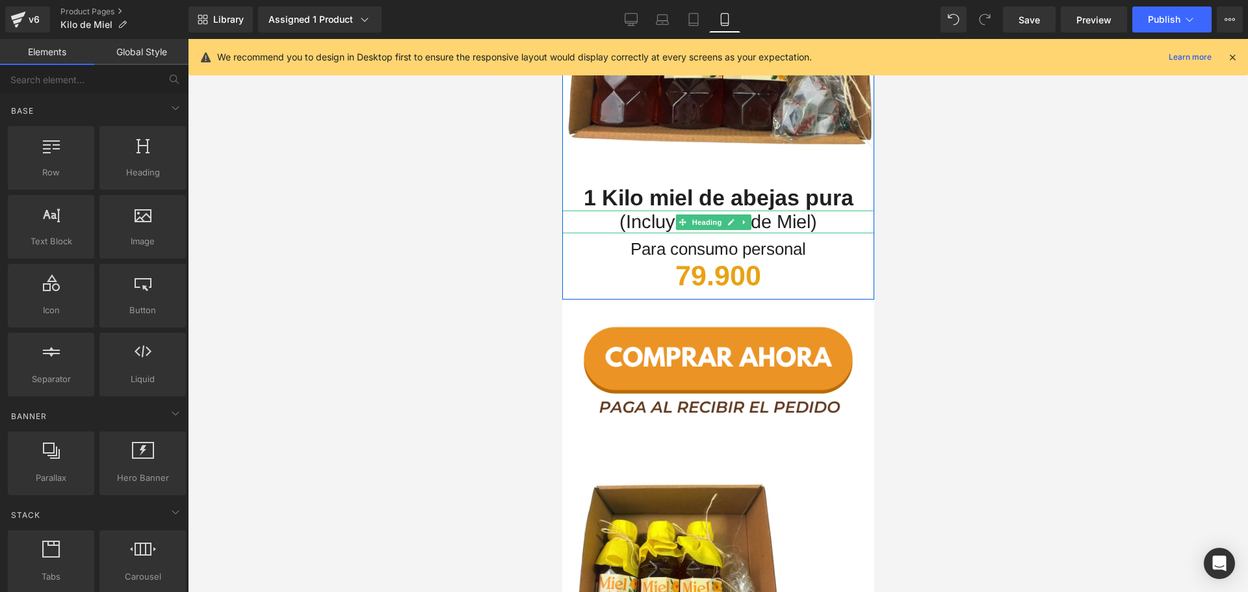
click at [822, 211] on h1 "(Incluye dulces de Miel)" at bounding box center [718, 222] width 312 height 23
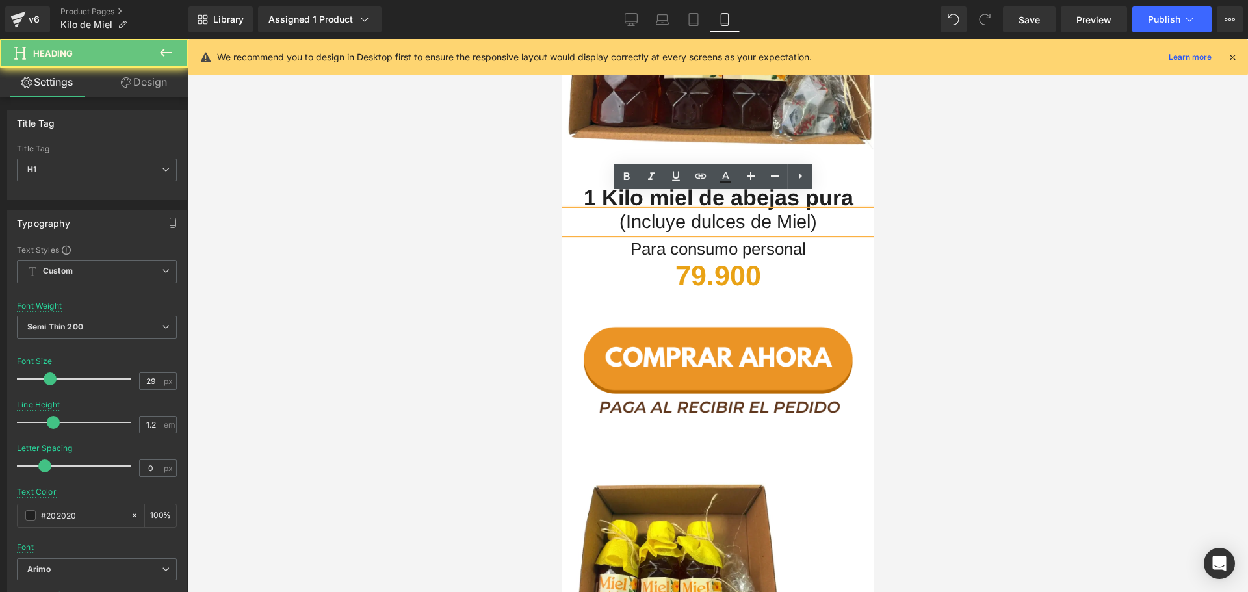
click at [815, 211] on h1 "(Incluye dulces de Miel)" at bounding box center [718, 222] width 312 height 23
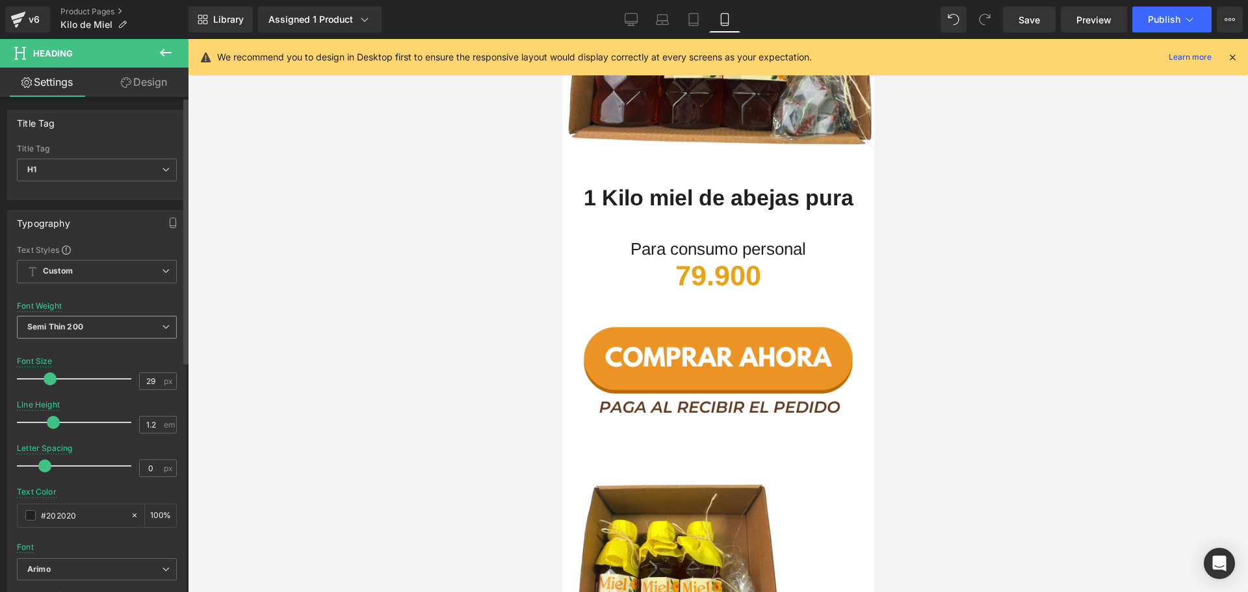
click at [148, 324] on span "Semi Thin 200" at bounding box center [97, 327] width 160 height 23
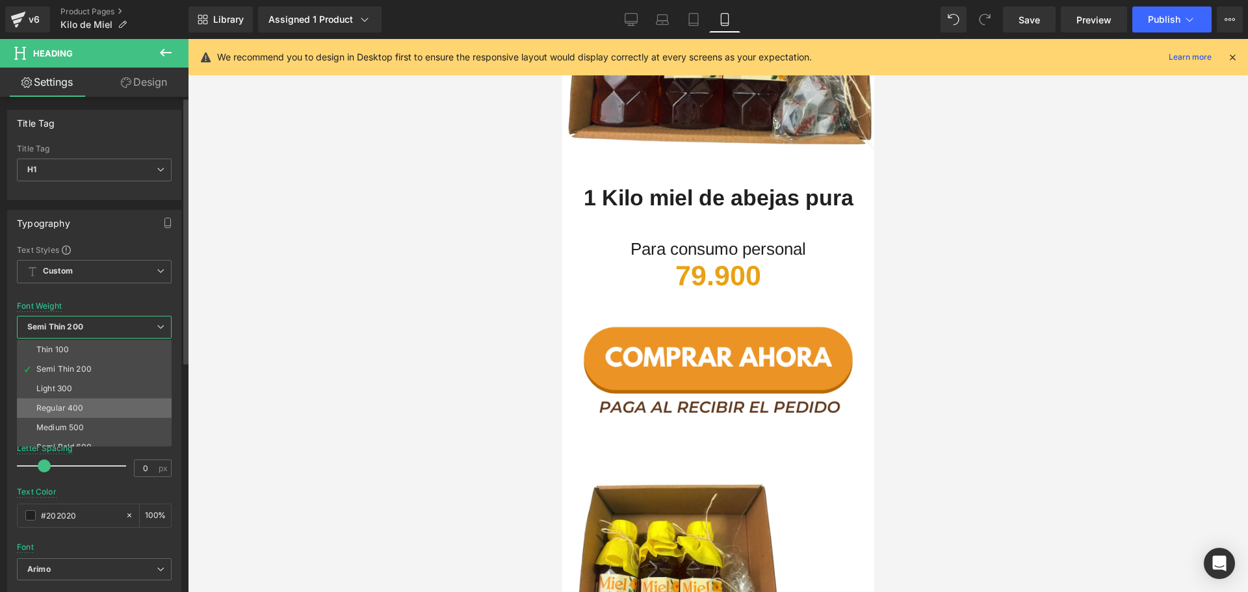
click at [93, 406] on li "Regular 400" at bounding box center [97, 407] width 161 height 19
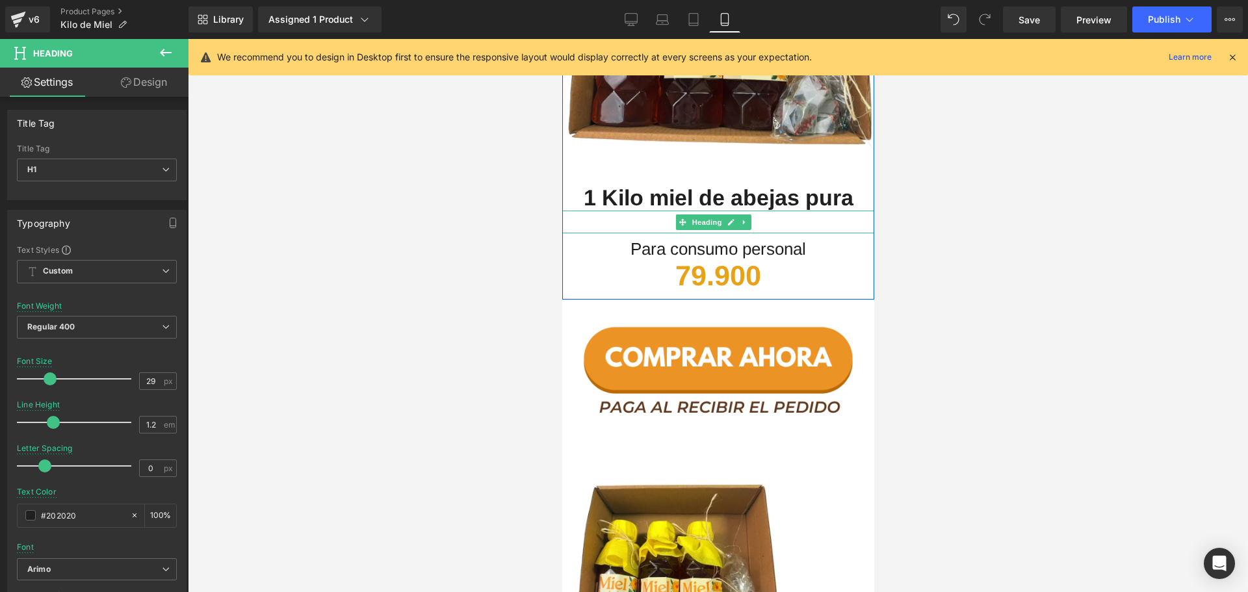
click at [725, 214] on link at bounding box center [730, 222] width 14 height 16
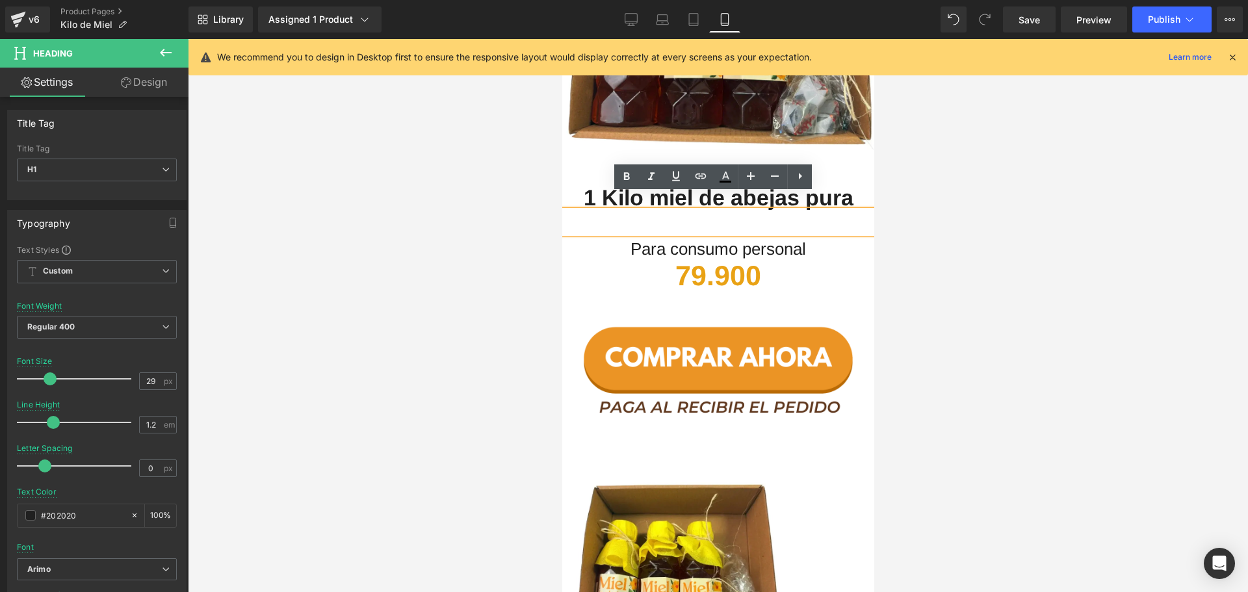
click at [755, 211] on h1 at bounding box center [718, 222] width 312 height 23
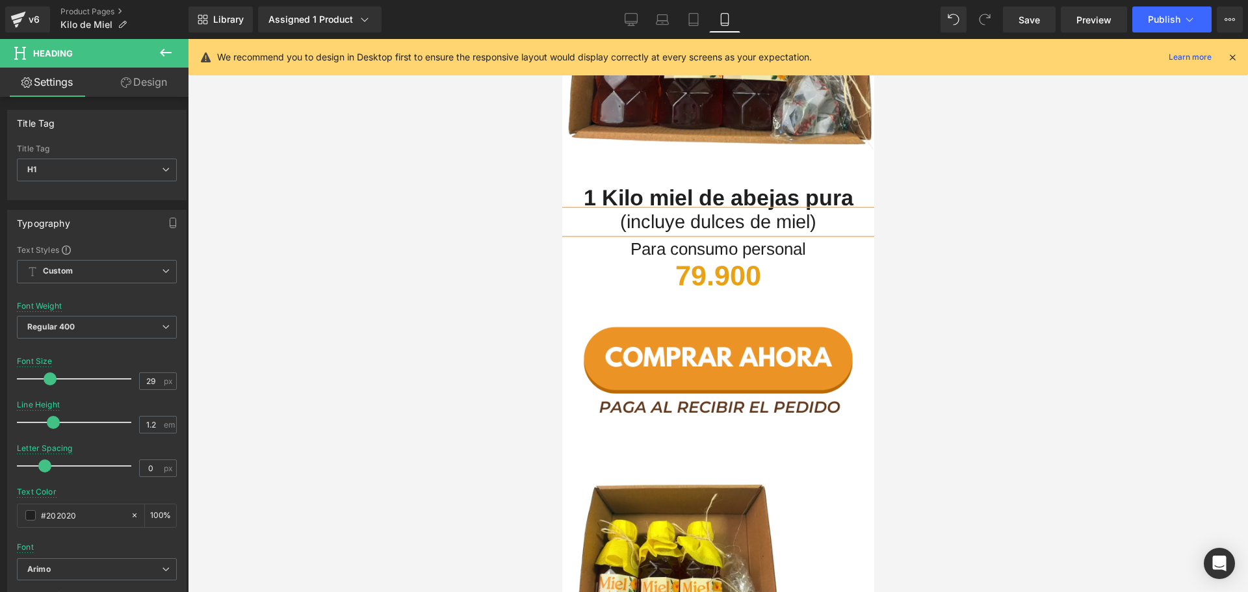
click at [940, 332] on div at bounding box center [718, 315] width 1060 height 553
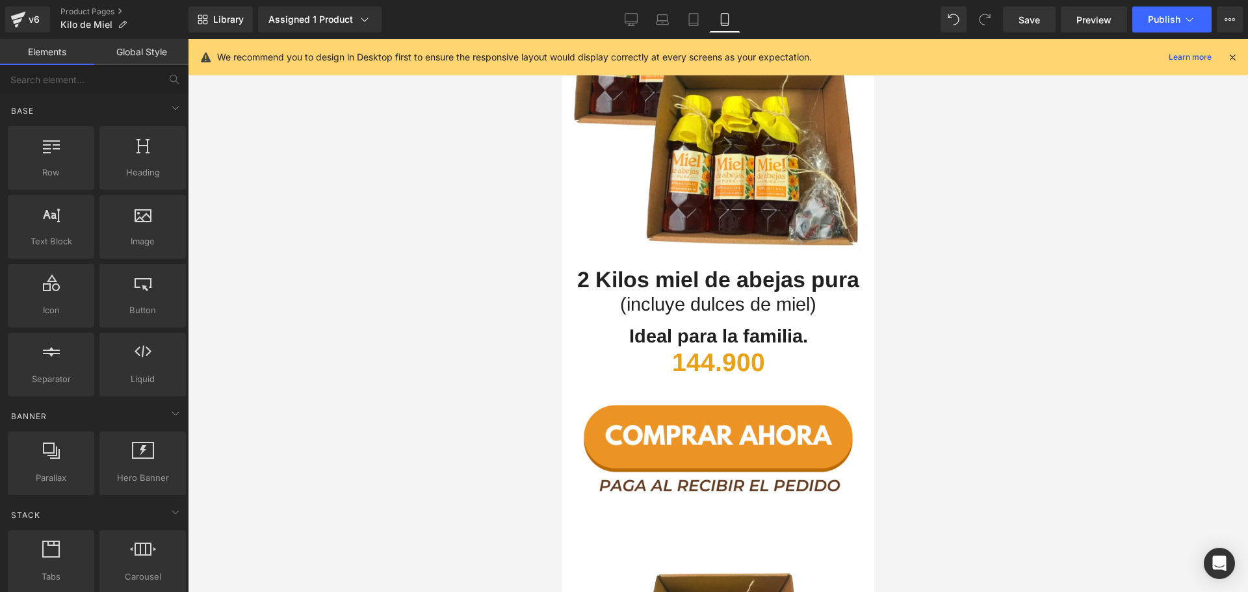
scroll to position [2405, 0]
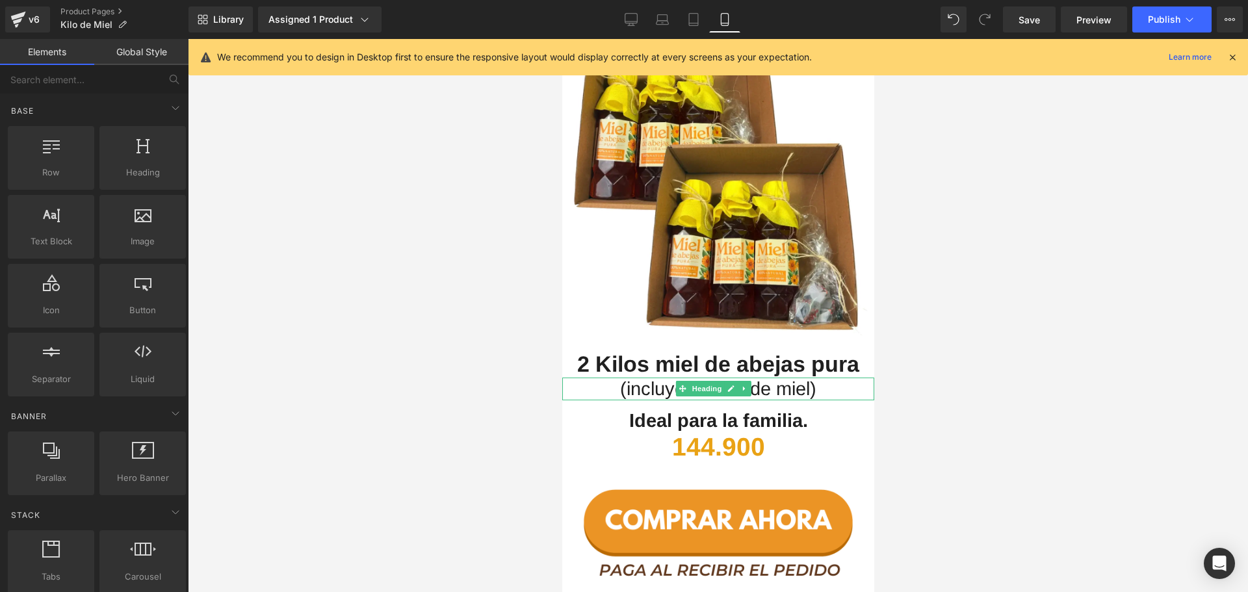
click at [629, 378] on h1 "(incluye dulces de miel)" at bounding box center [718, 389] width 312 height 23
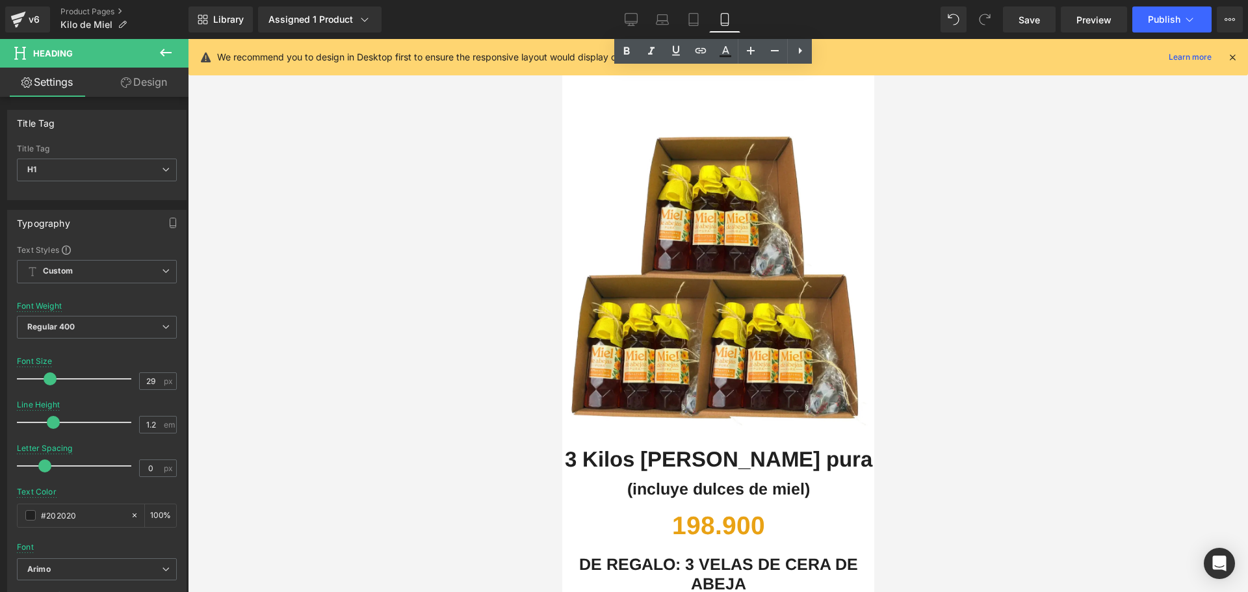
scroll to position [2990, 0]
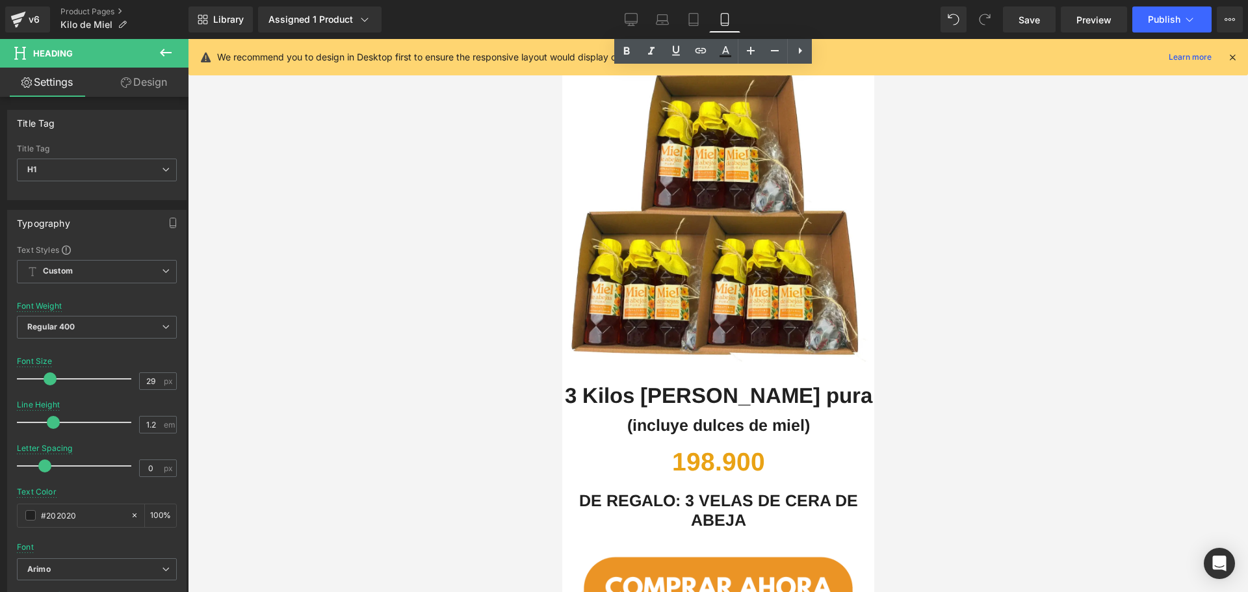
click at [729, 415] on div "(incluye dulces de miel) Heading" at bounding box center [718, 431] width 312 height 32
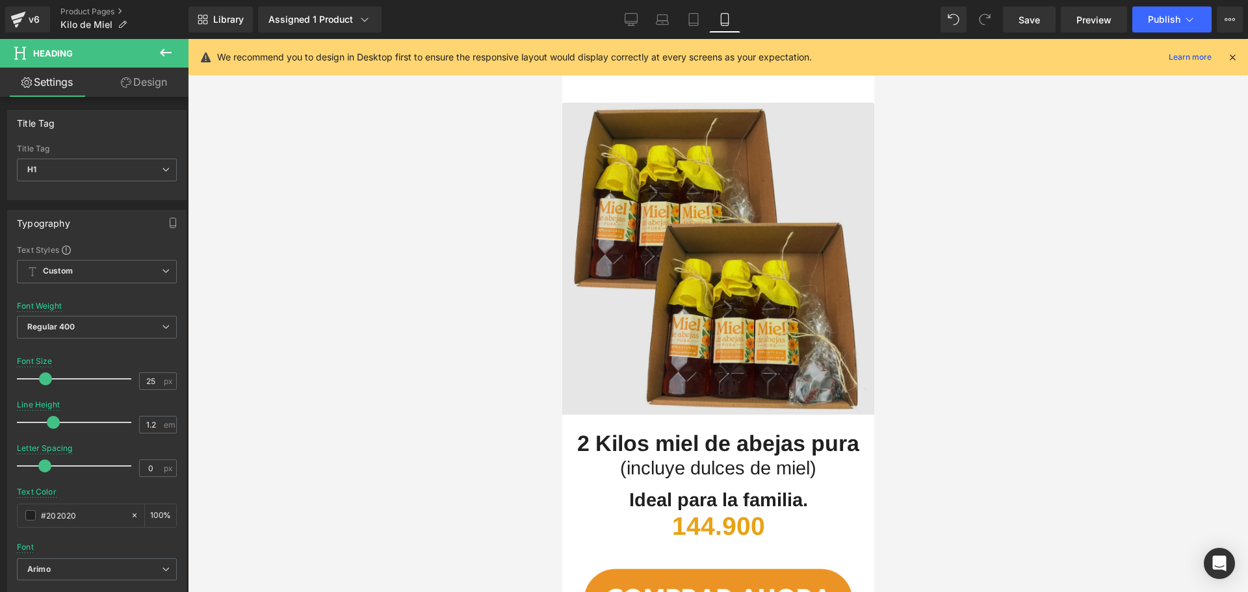
scroll to position [2275, 0]
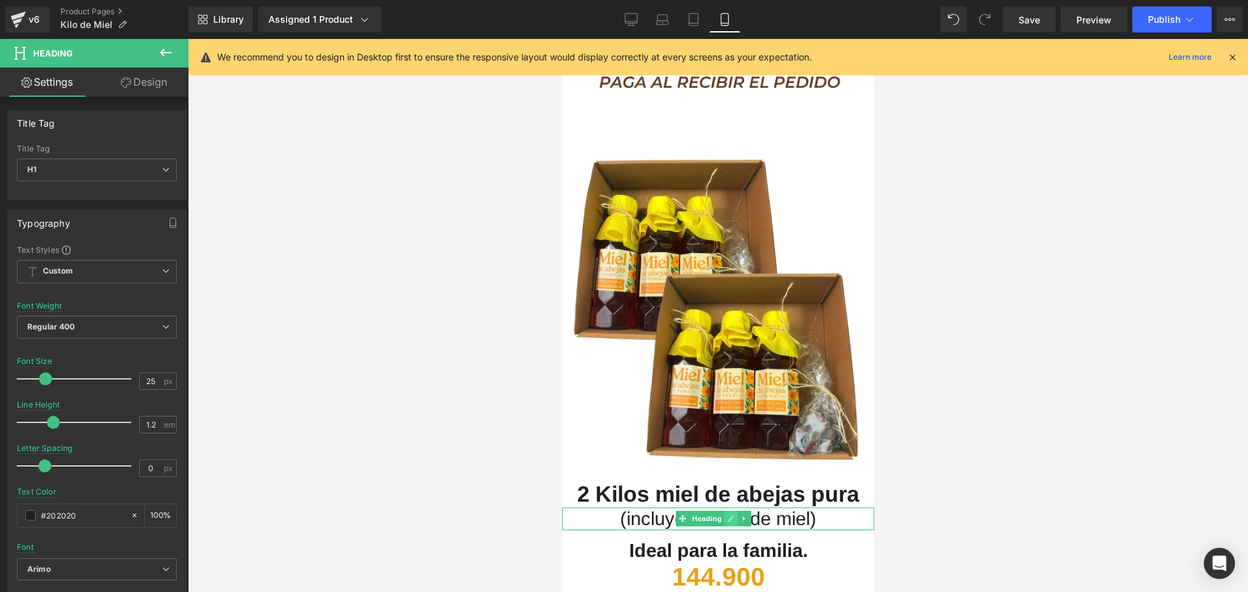
click at [725, 511] on link at bounding box center [730, 519] width 14 height 16
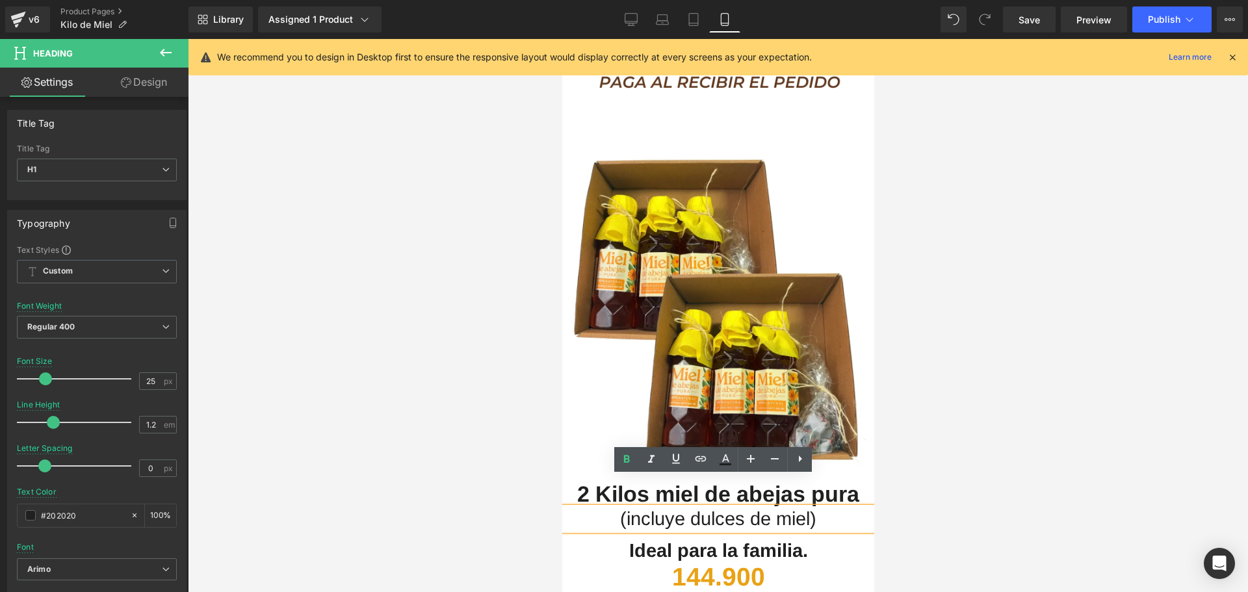
click at [783, 508] on h1 "(incluye dulces de miel)" at bounding box center [718, 519] width 312 height 23
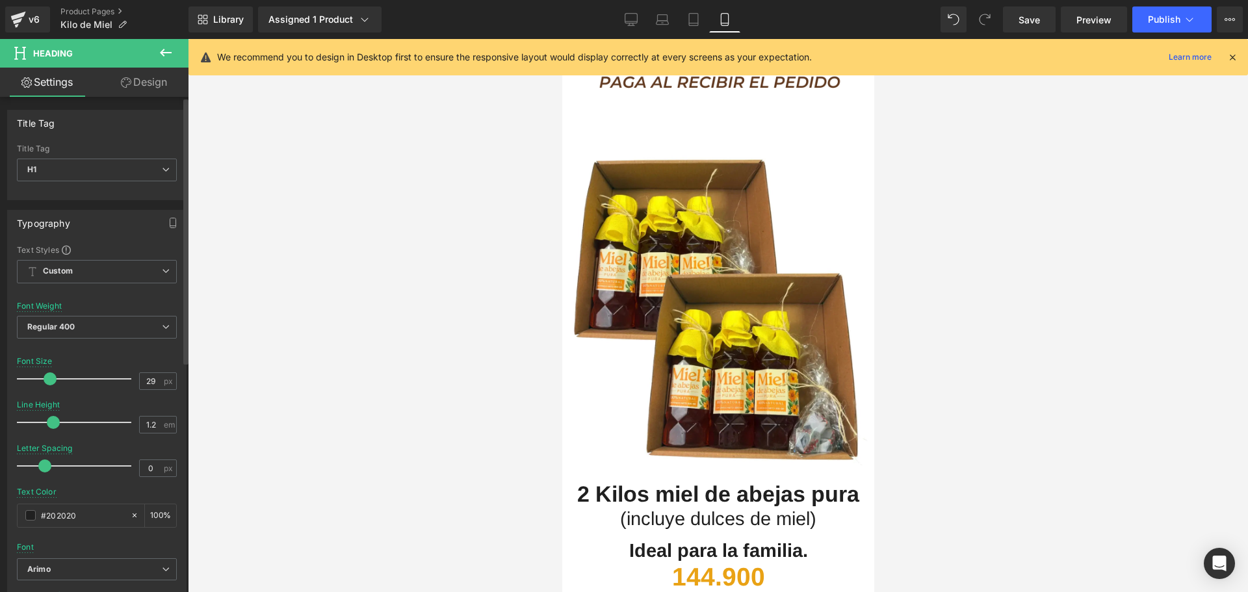
click at [49, 375] on span at bounding box center [50, 378] width 13 height 13
click at [612, 508] on h1 "(incluye dulces de miel)" at bounding box center [718, 519] width 312 height 23
type input "25"
click at [44, 376] on span at bounding box center [45, 378] width 13 height 13
click at [906, 393] on div at bounding box center [718, 315] width 1060 height 553
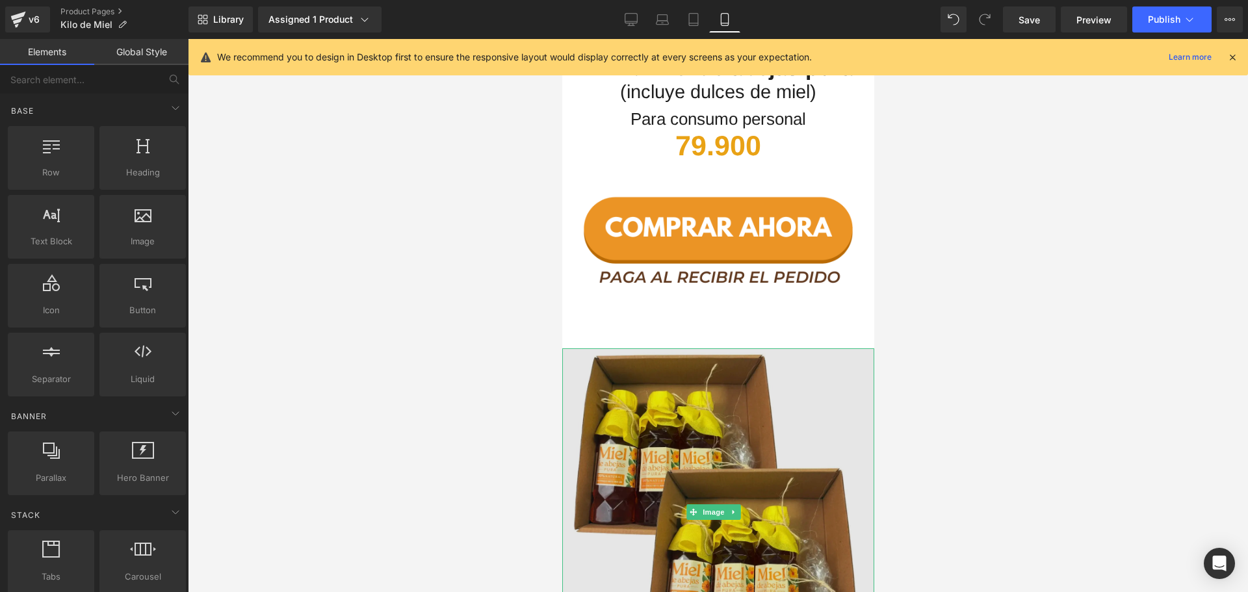
scroll to position [1885, 0]
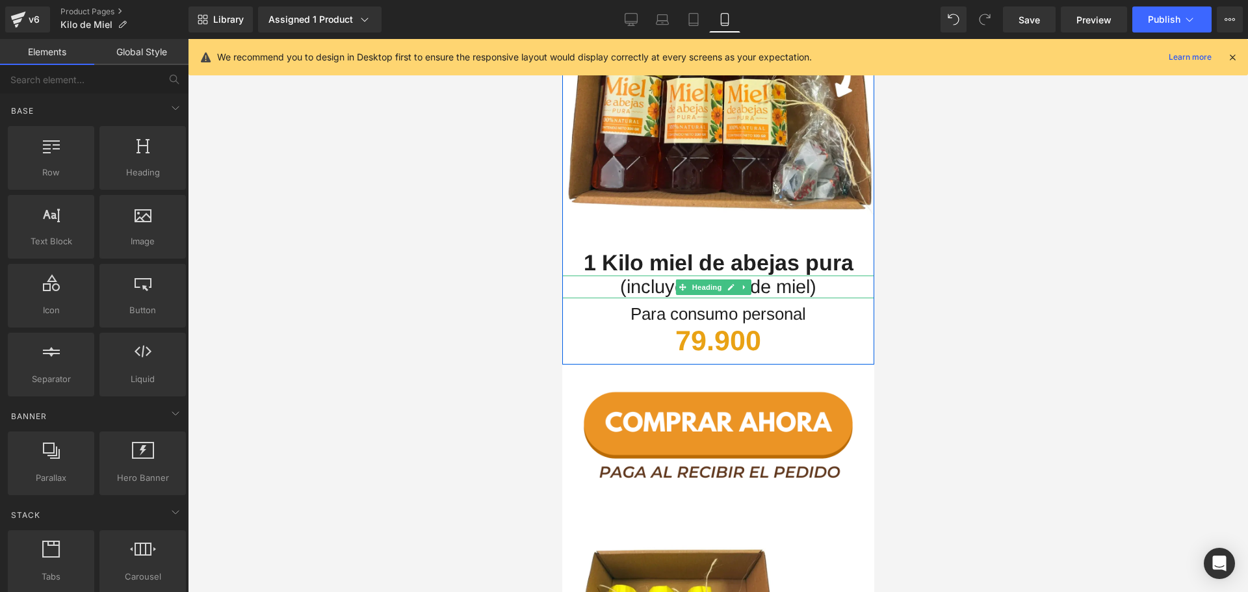
click at [684, 283] on icon at bounding box center [681, 286] width 7 height 7
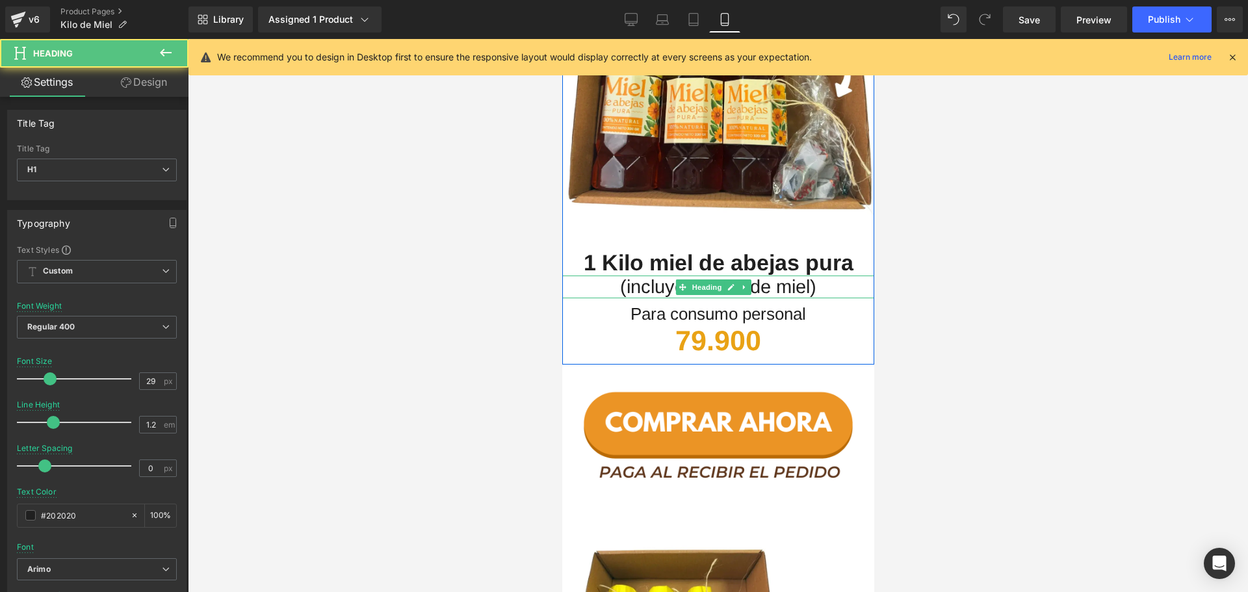
click at [650, 276] on h1 "(incluye dulces de miel)" at bounding box center [718, 287] width 312 height 23
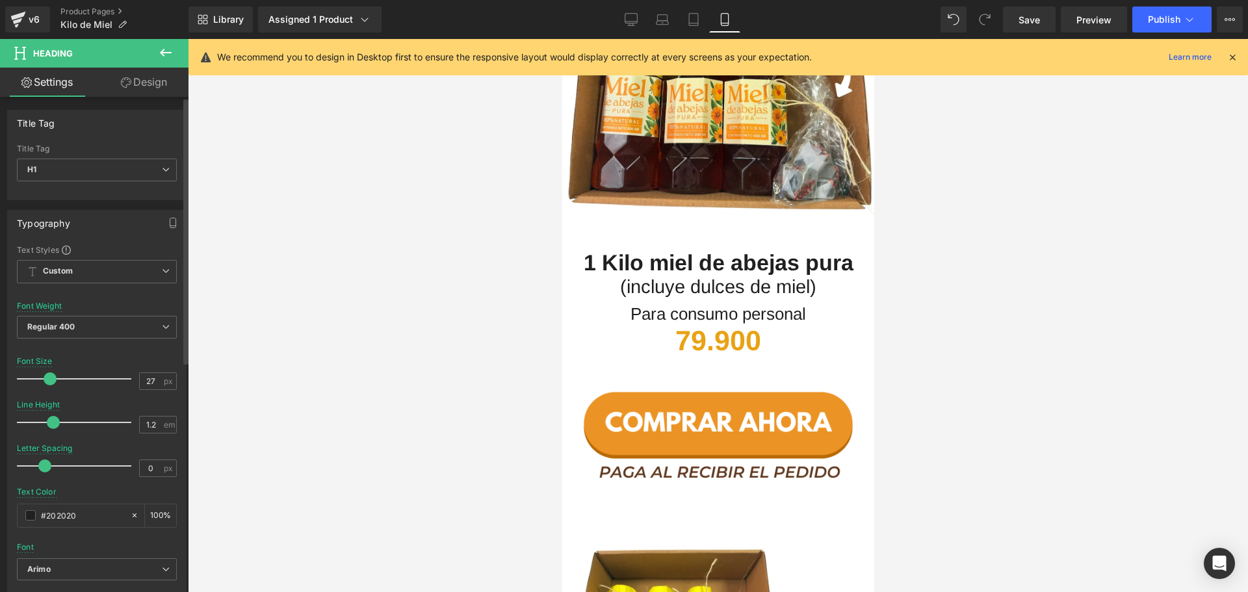
type input "25"
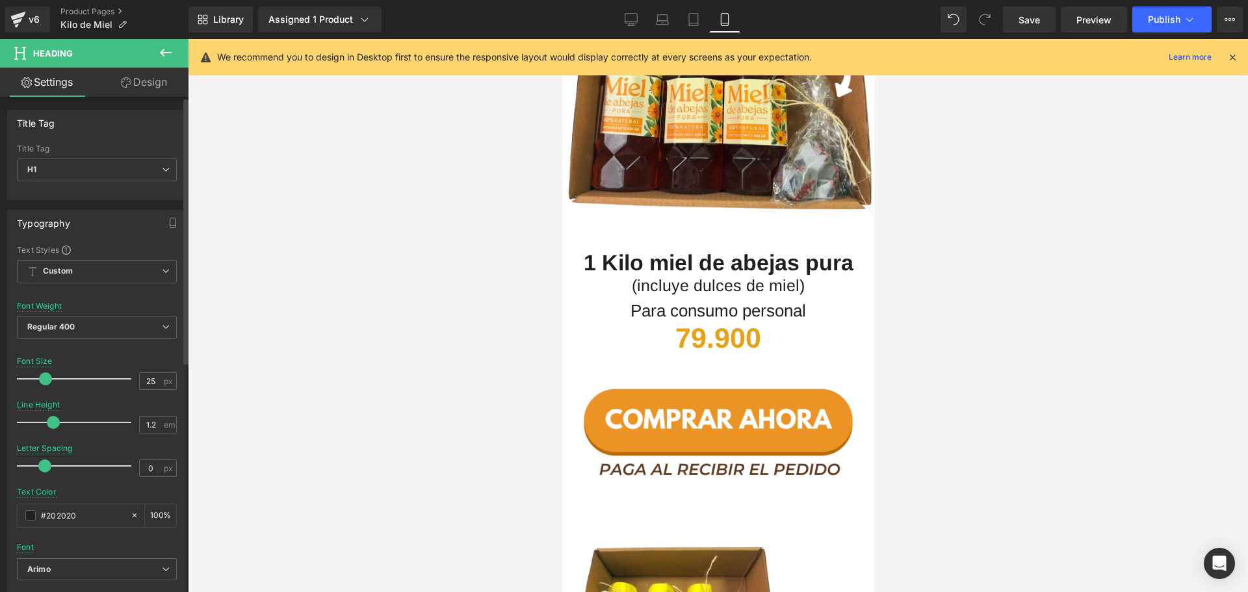
click at [47, 378] on span at bounding box center [45, 378] width 13 height 13
click at [1063, 339] on div at bounding box center [718, 315] width 1060 height 553
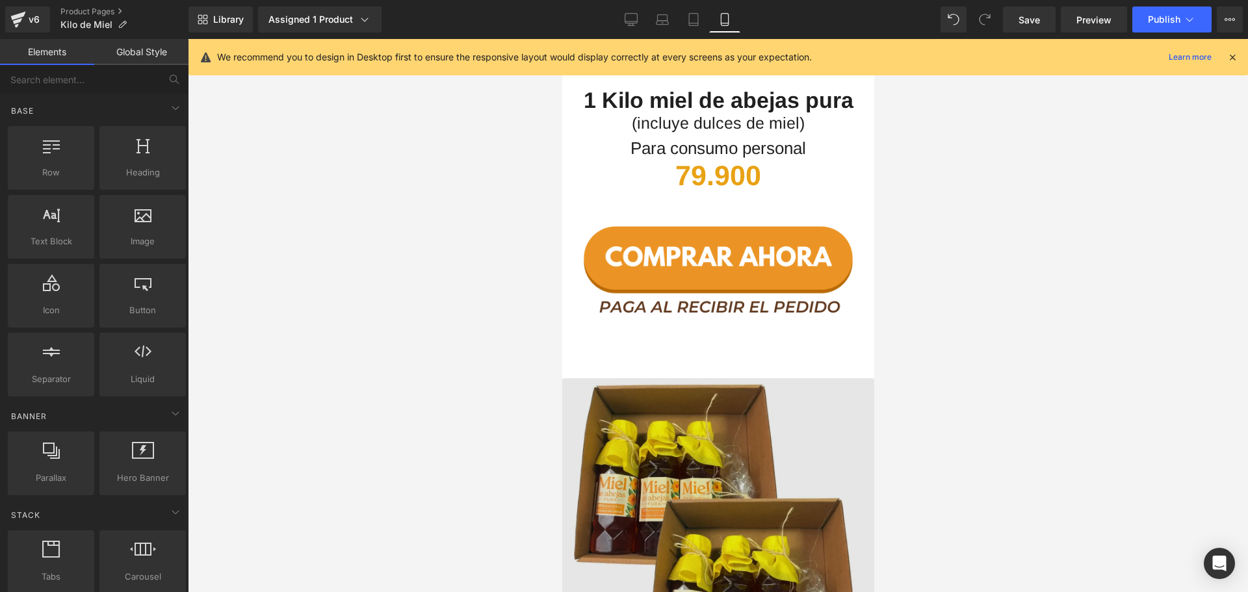
scroll to position [2015, 0]
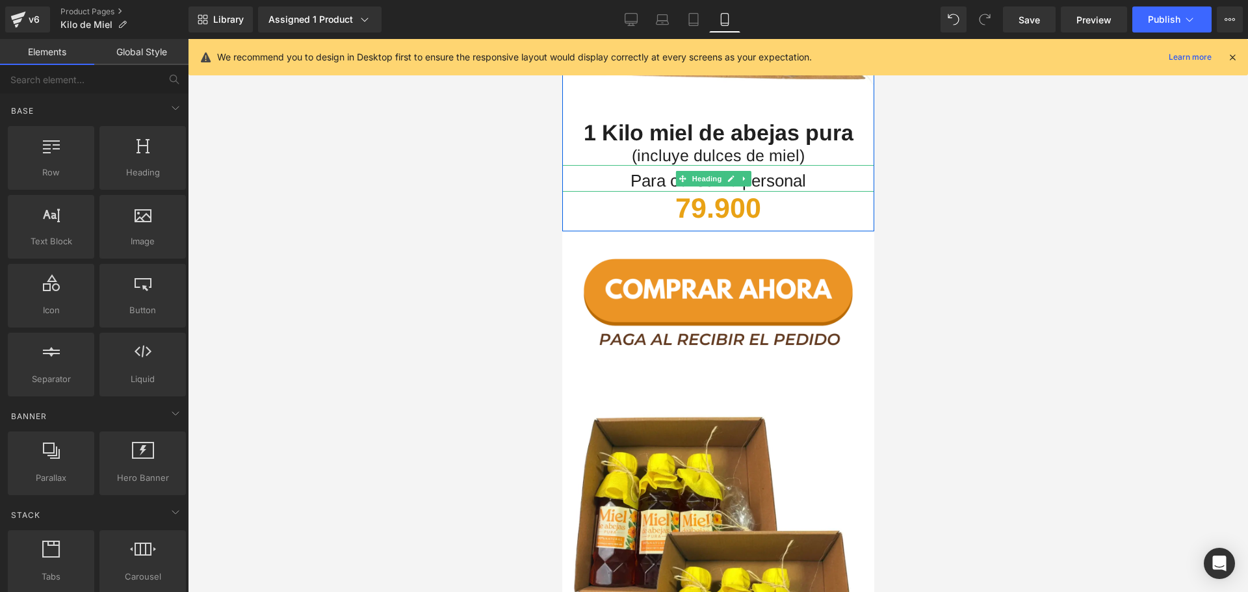
click at [801, 171] on h1 "Para consumo personal" at bounding box center [718, 181] width 312 height 20
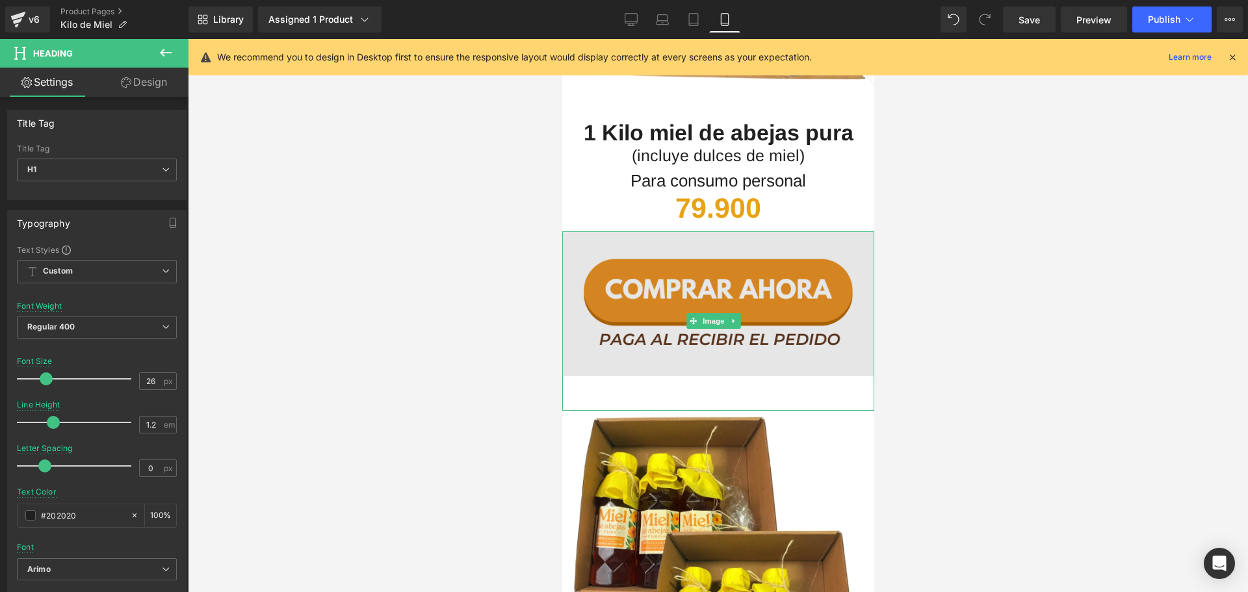
scroll to position [2275, 0]
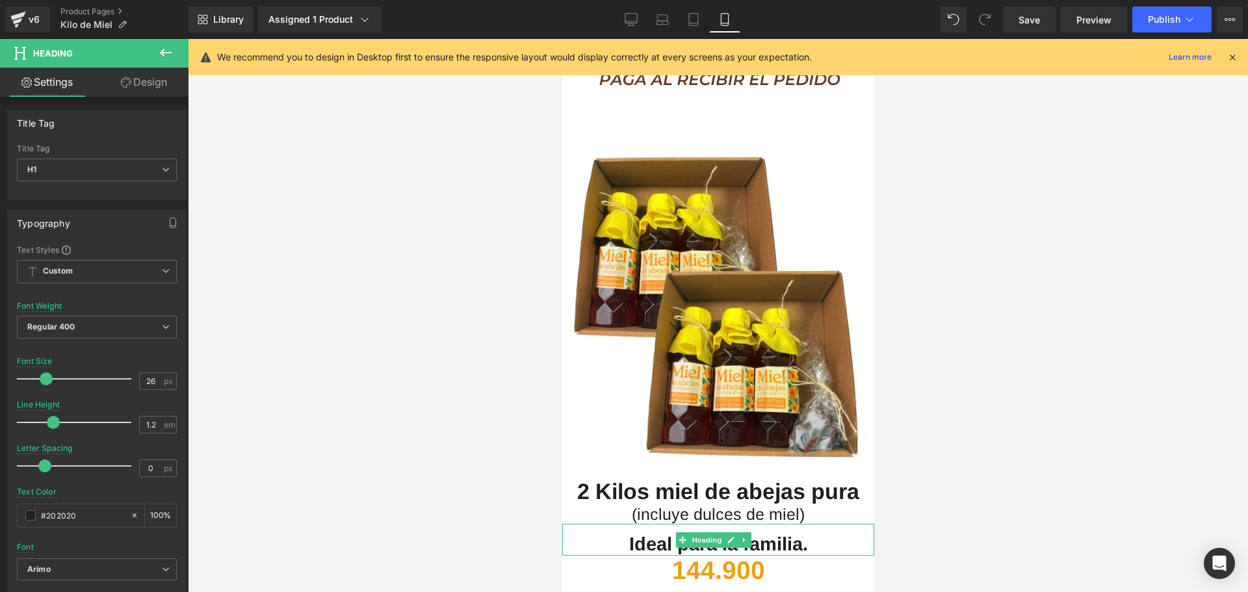
click at [632, 534] on span "Ideal para la familia." at bounding box center [718, 544] width 179 height 21
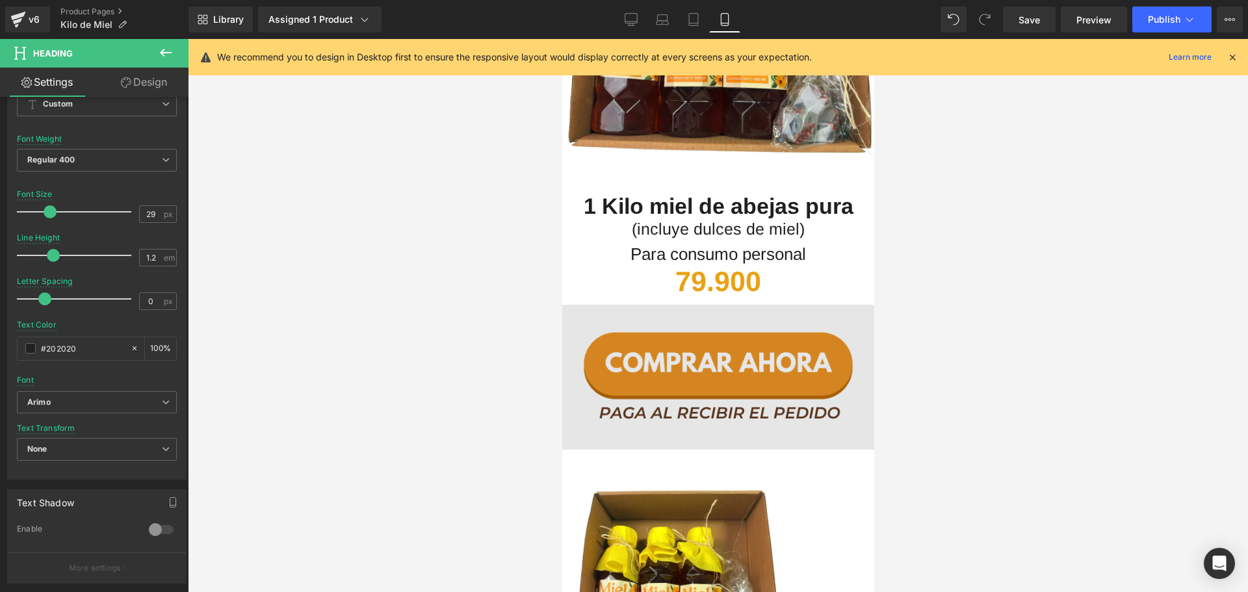
scroll to position [1755, 0]
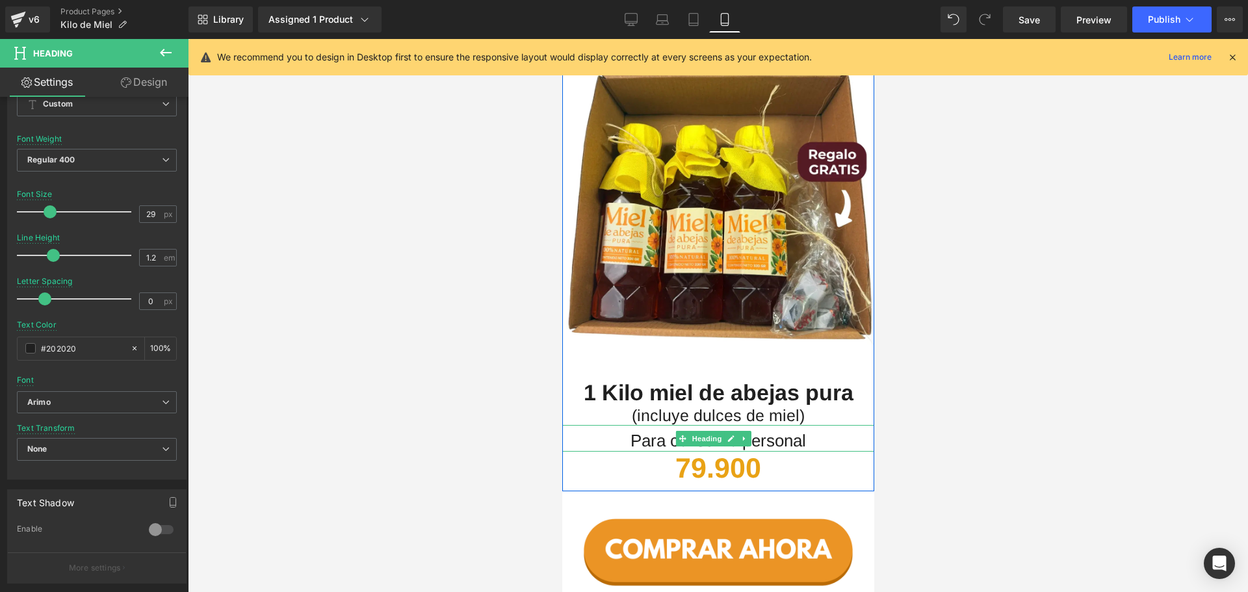
click at [642, 431] on h1 "Para consumo personal" at bounding box center [718, 441] width 312 height 20
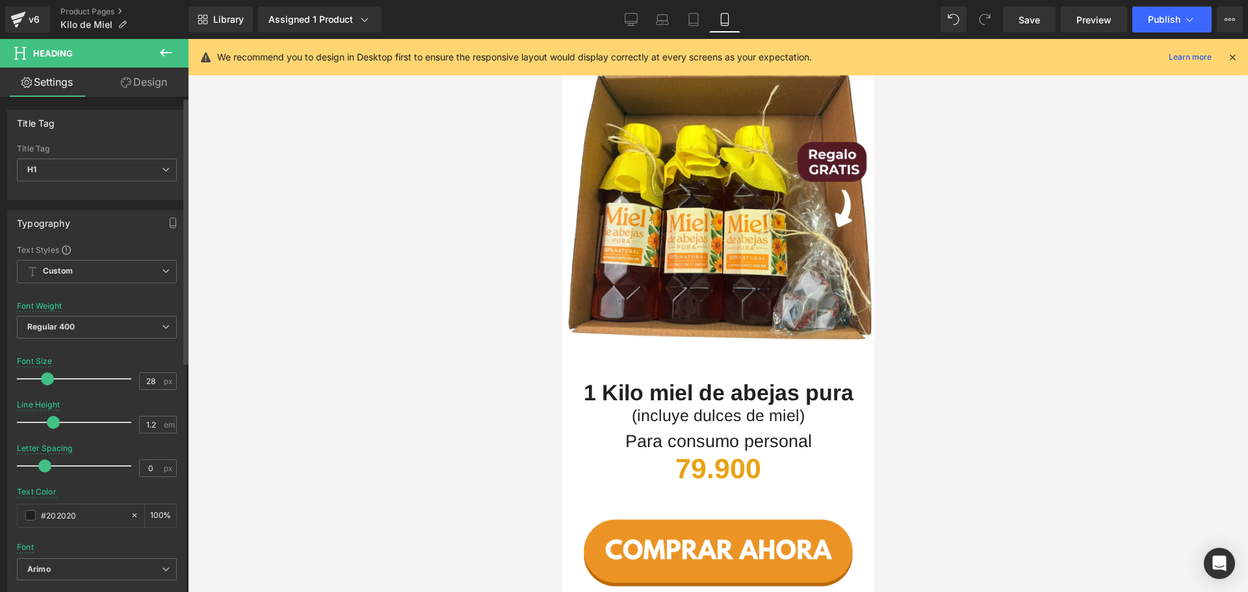
type input "29"
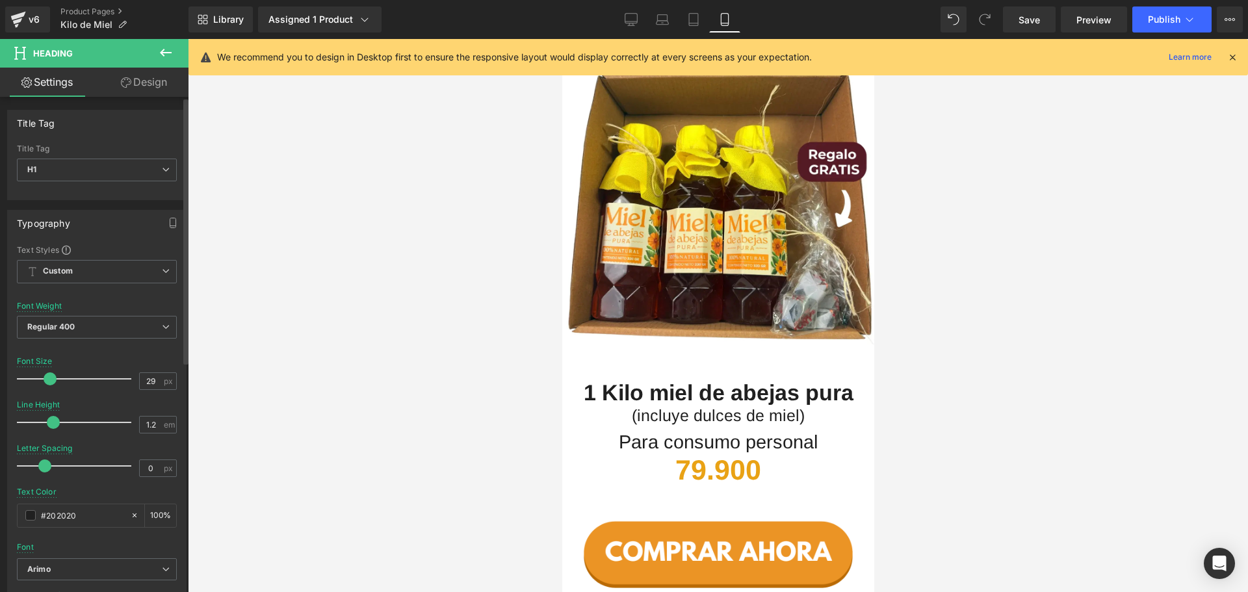
click at [49, 379] on span at bounding box center [50, 378] width 13 height 13
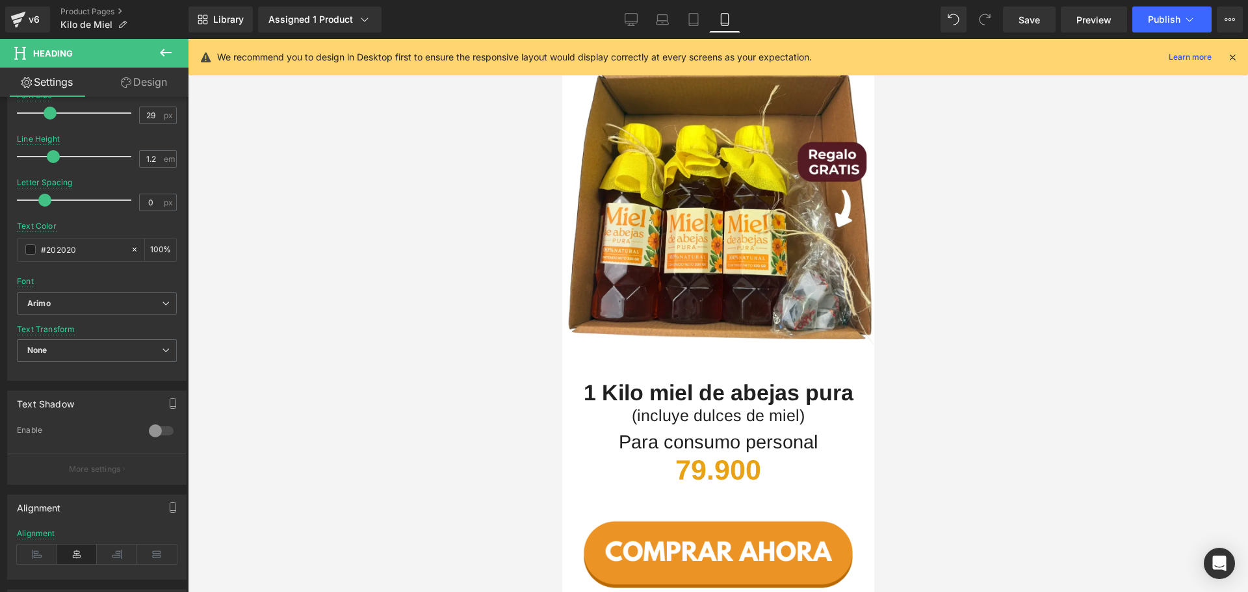
scroll to position [390, 0]
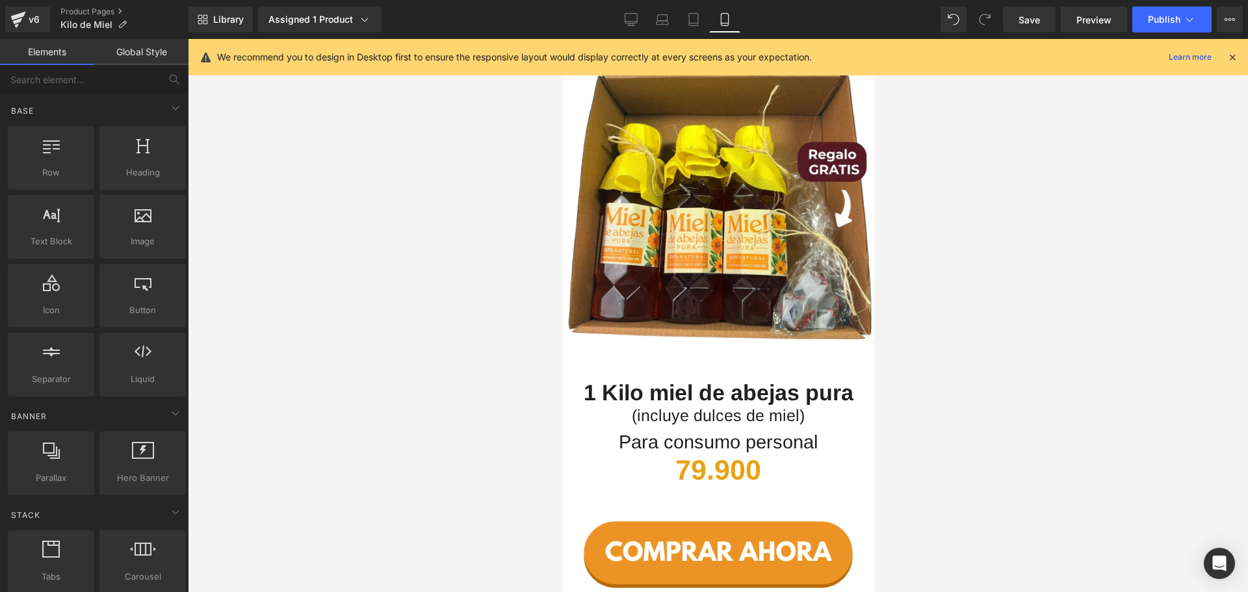
click at [344, 408] on div at bounding box center [718, 315] width 1060 height 553
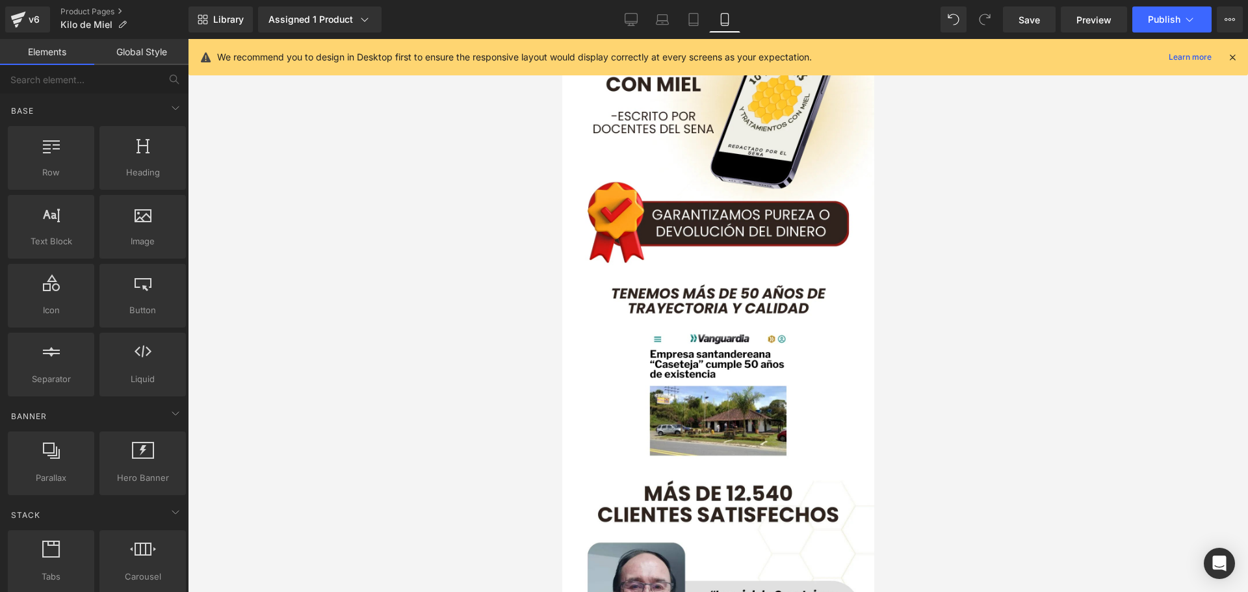
scroll to position [3965, 0]
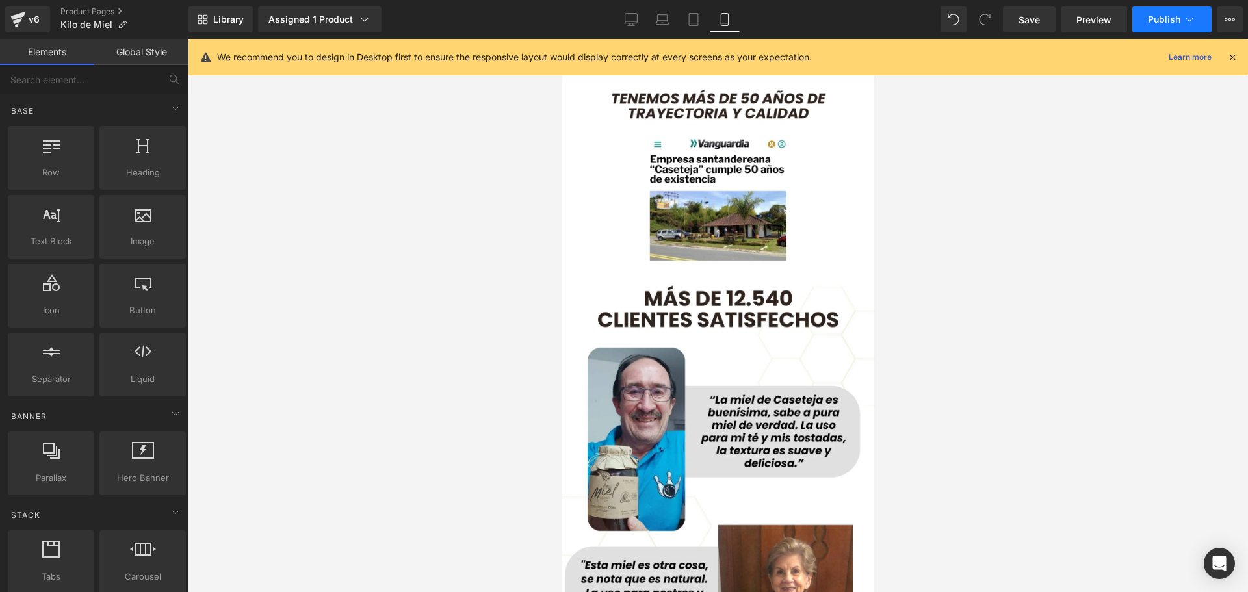
click at [1174, 17] on span "Publish" at bounding box center [1164, 19] width 32 height 10
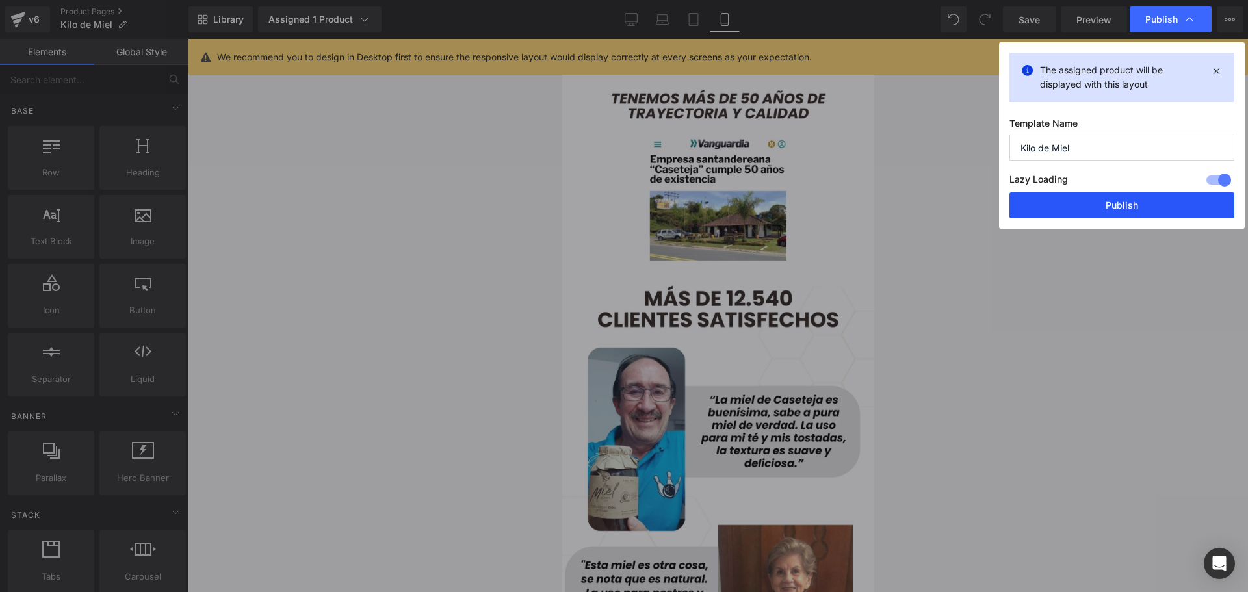
click at [1137, 209] on button "Publish" at bounding box center [1121, 205] width 225 height 26
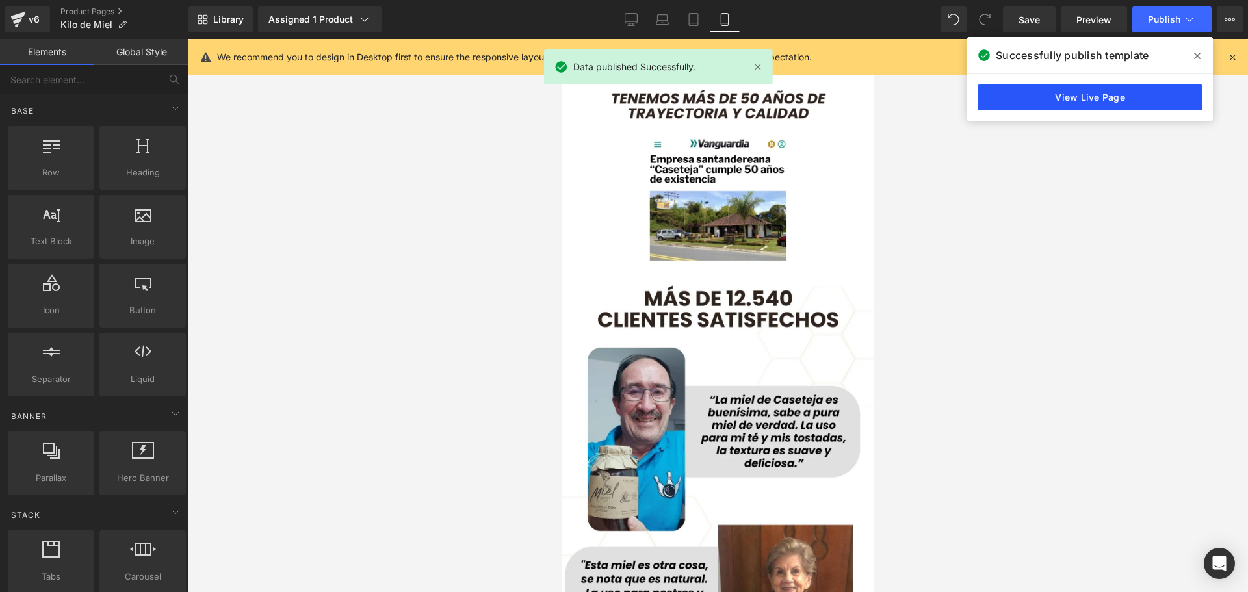
click at [1085, 103] on link "View Live Page" at bounding box center [1090, 97] width 225 height 26
